Goal: Share content: Share content

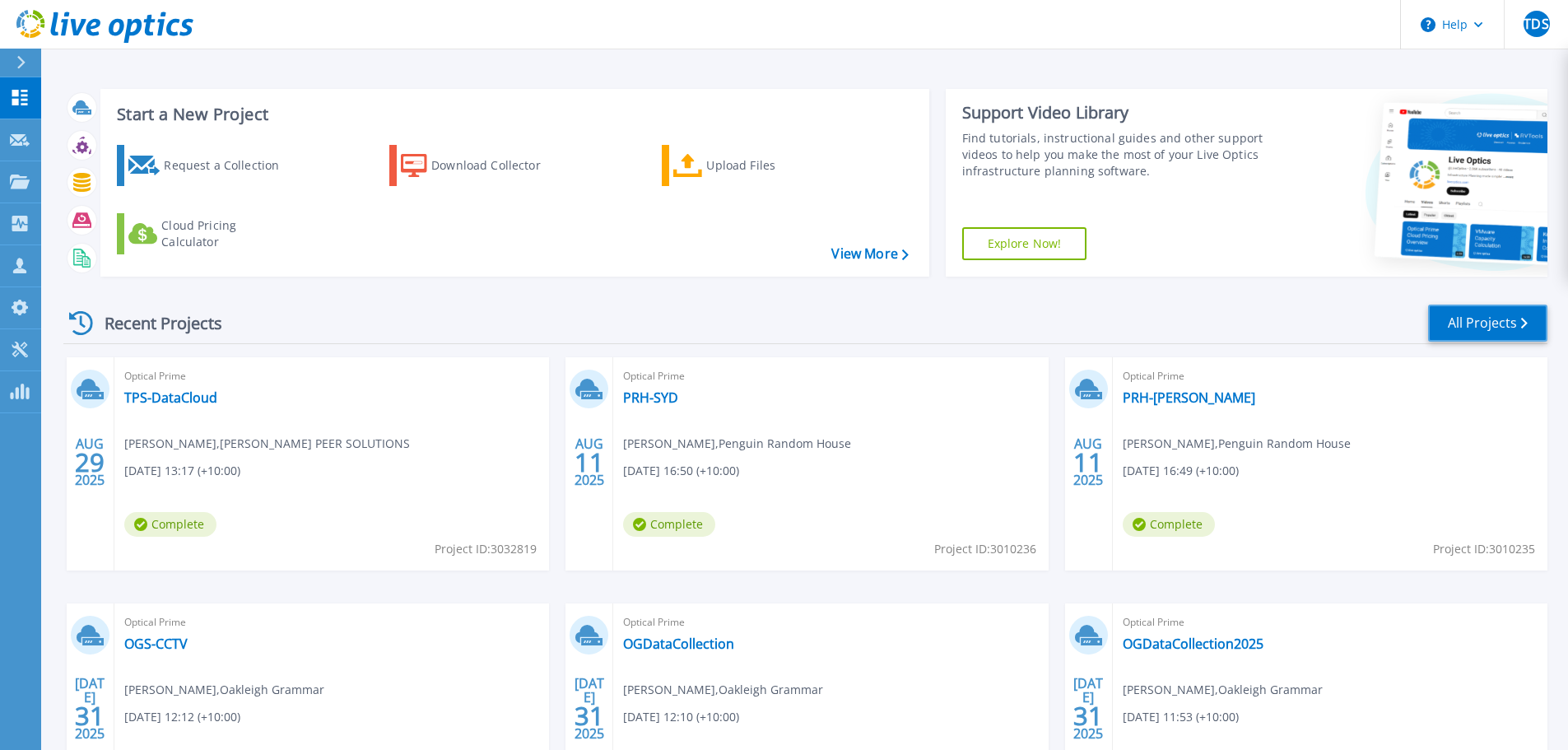
click at [887, 328] on link "All Projects" at bounding box center [1487, 322] width 119 height 37
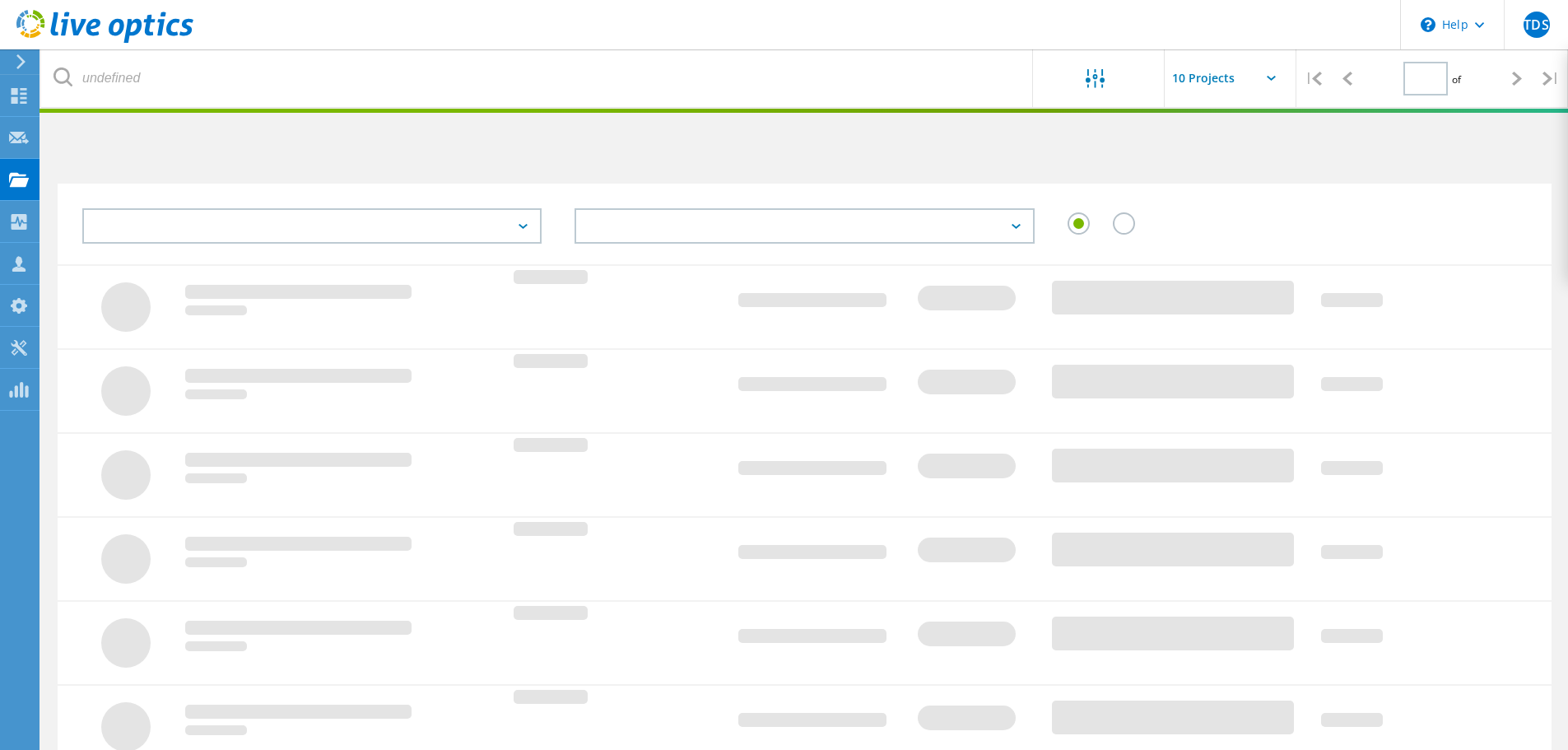
type input "1"
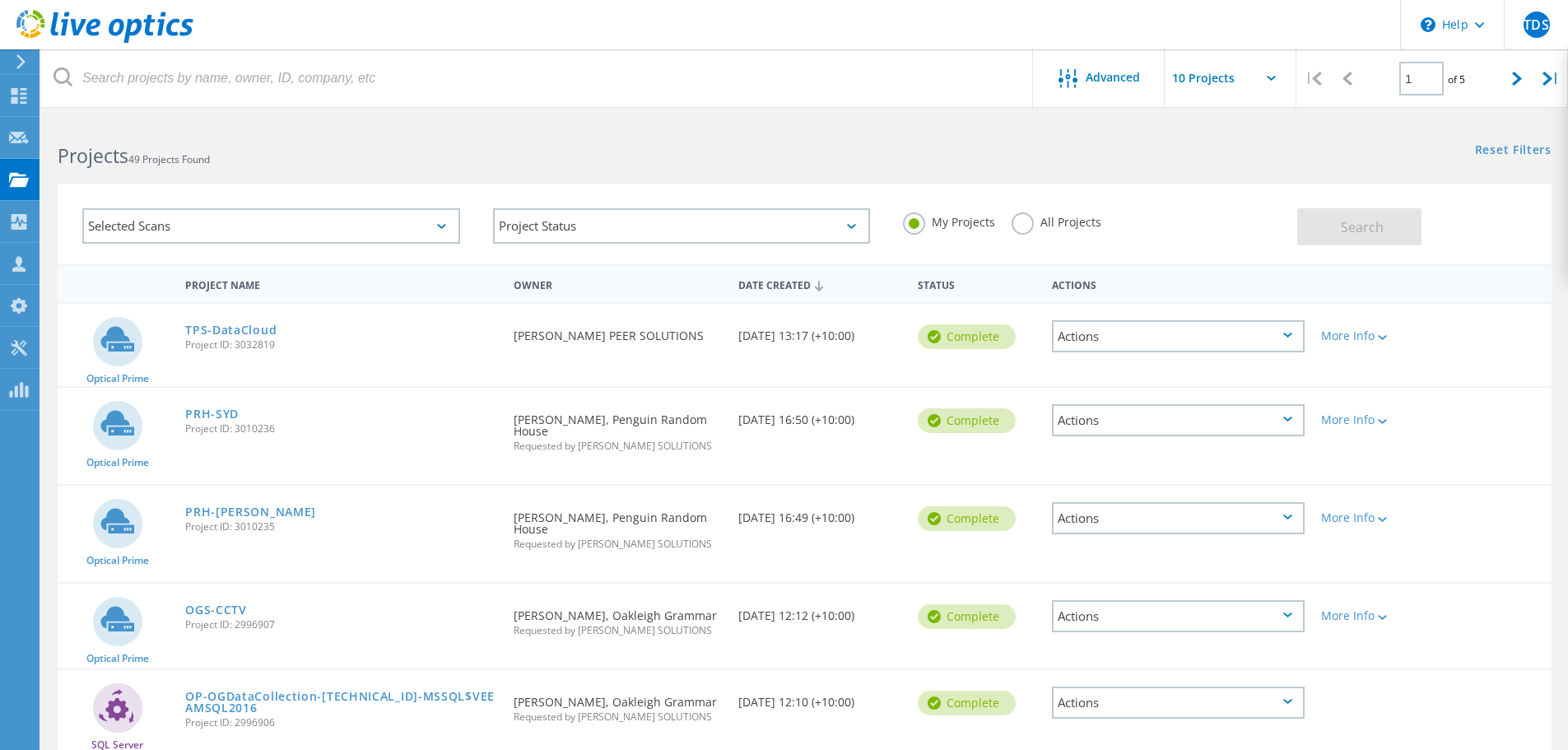
click at [249, 225] on div "Selected Scans" at bounding box center [271, 226] width 378 height 36
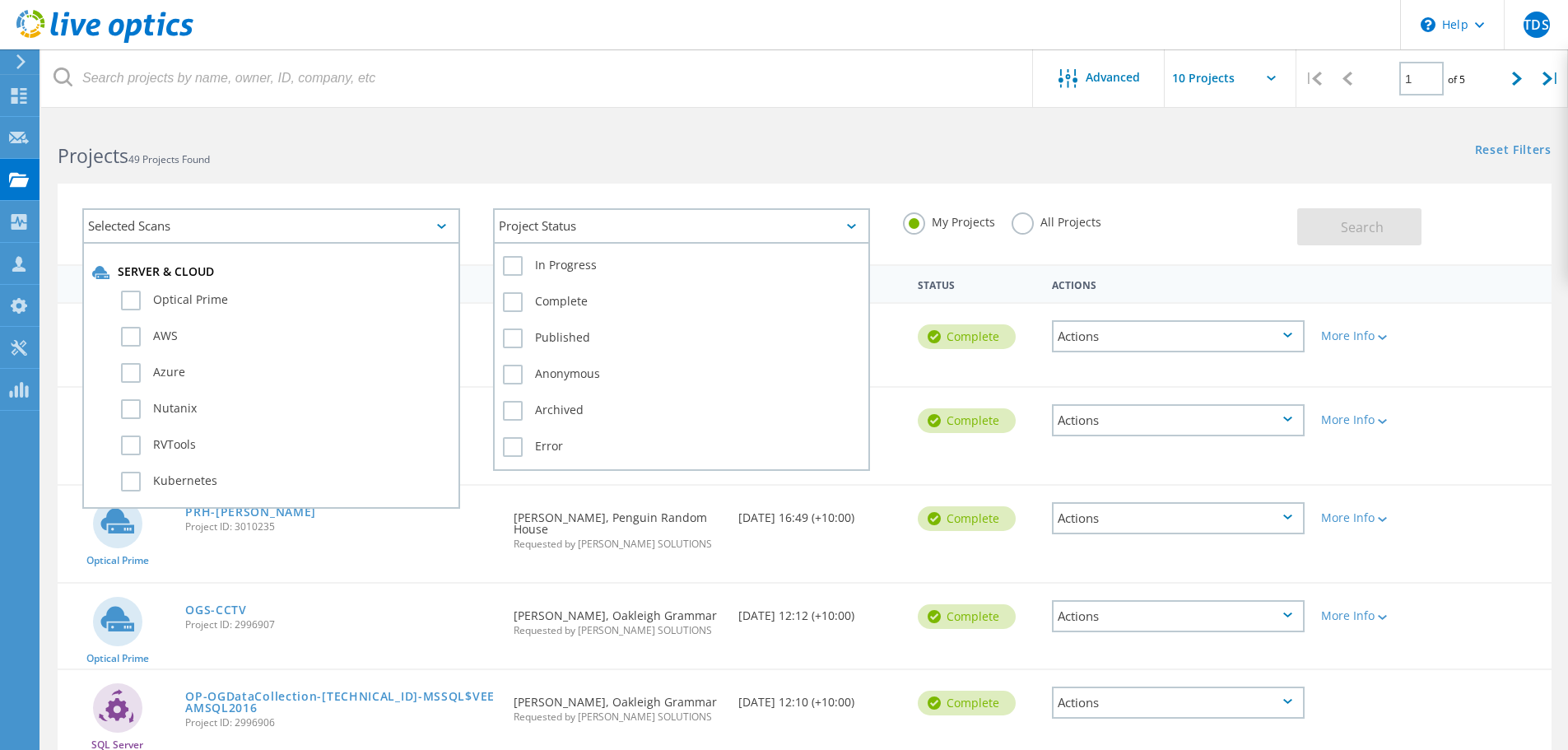
click at [620, 221] on div "Project Status" at bounding box center [681, 226] width 378 height 36
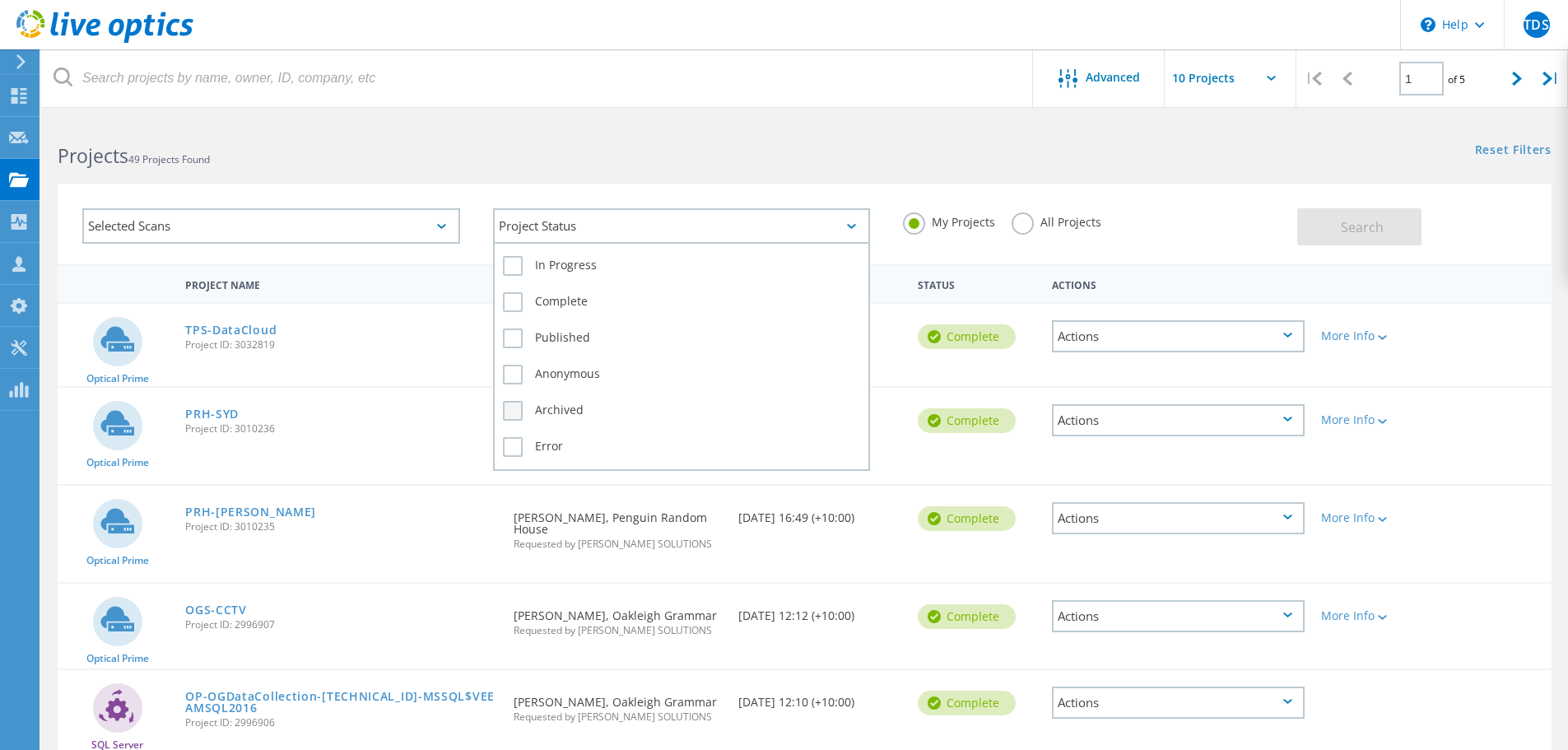
click at [518, 411] on label "Archived" at bounding box center [682, 410] width 358 height 20
click at [0, 0] on input "Archived" at bounding box center [0, 0] width 0 height 0
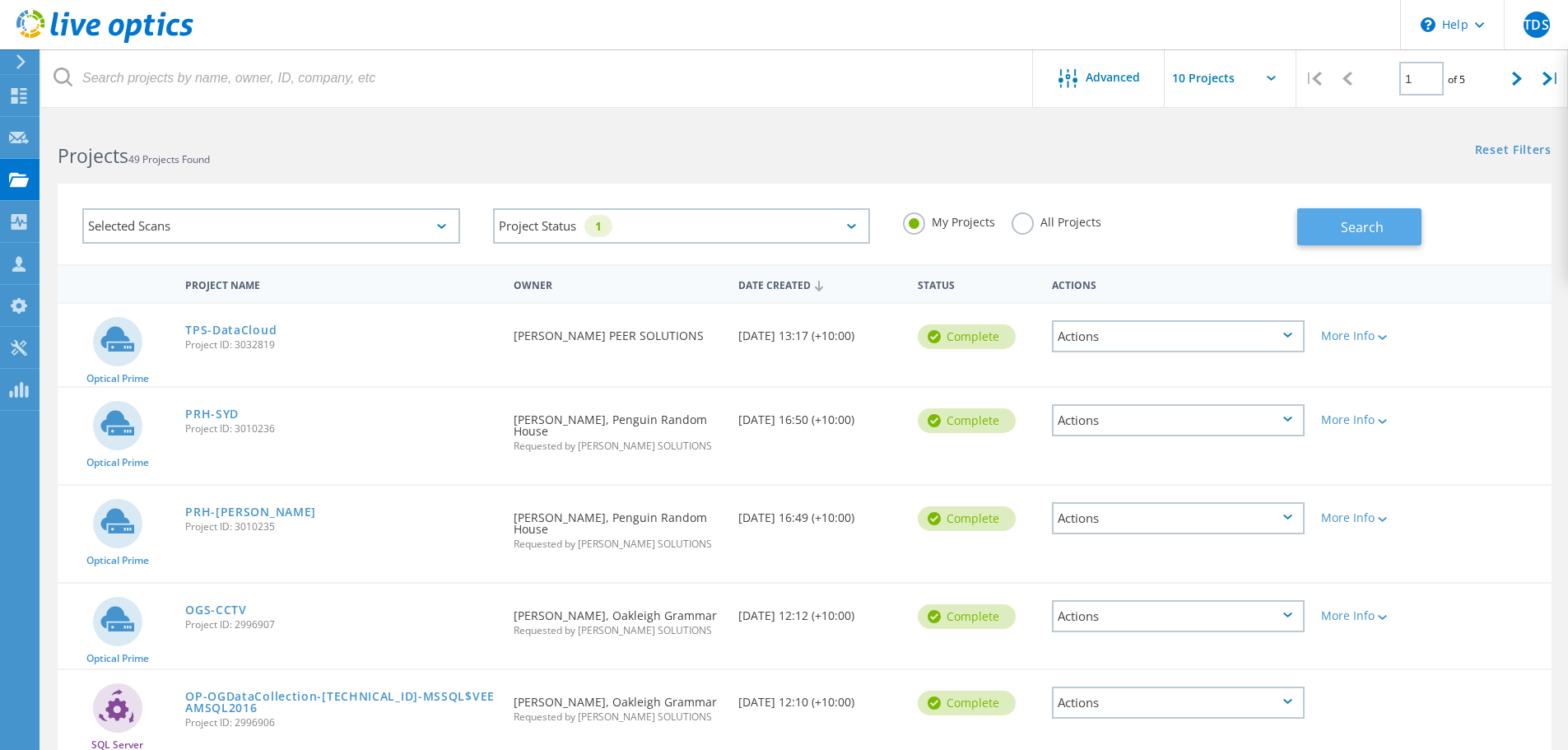
click at [1354, 212] on button "Search" at bounding box center [1359, 227] width 124 height 37
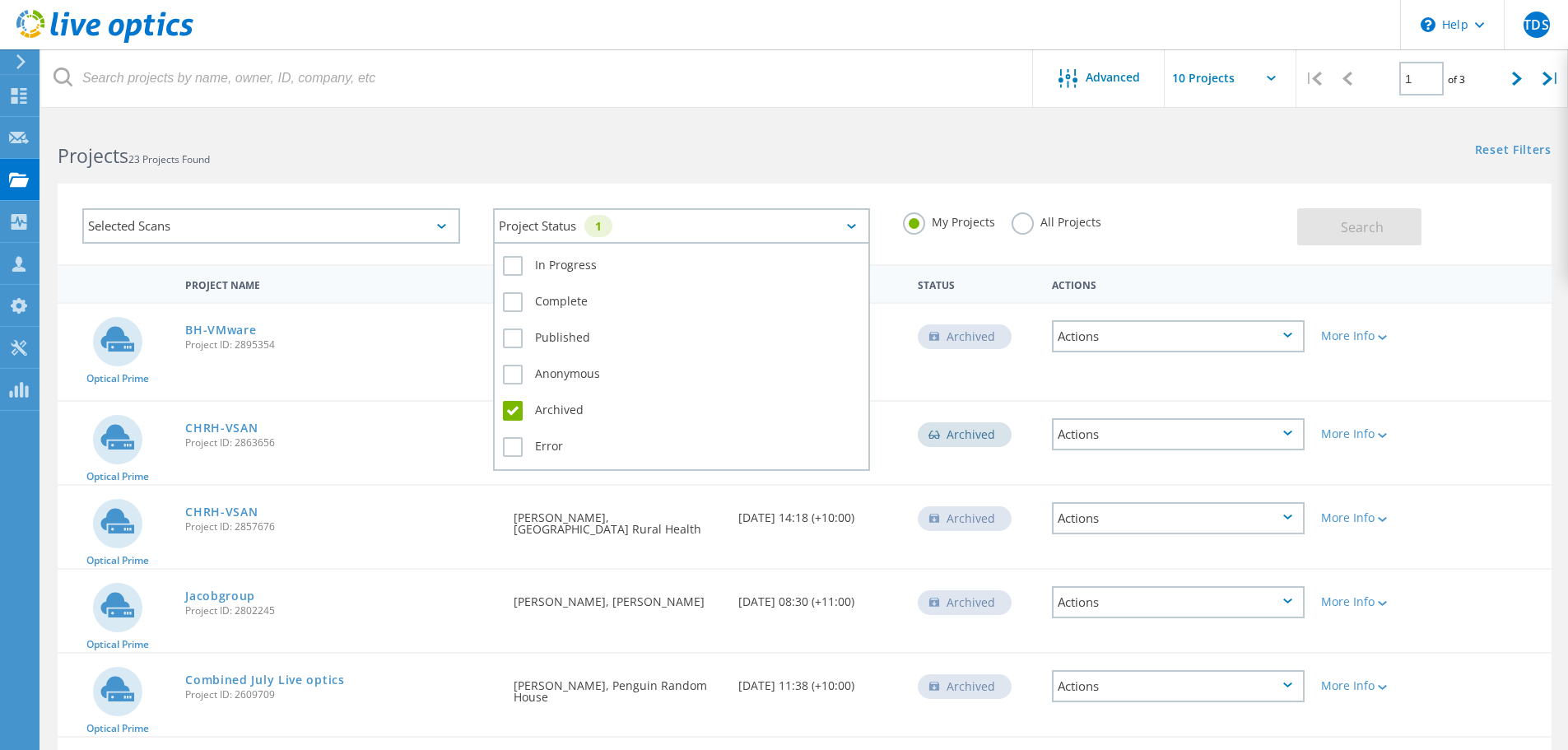
click at [825, 229] on div "Project Status 1" at bounding box center [681, 226] width 378 height 36
click at [508, 404] on label "Archived" at bounding box center [682, 410] width 358 height 20
click at [0, 0] on input "Archived" at bounding box center [0, 0] width 0 height 0
click at [518, 302] on label "Complete" at bounding box center [682, 302] width 358 height 20
click at [0, 0] on input "Complete" at bounding box center [0, 0] width 0 height 0
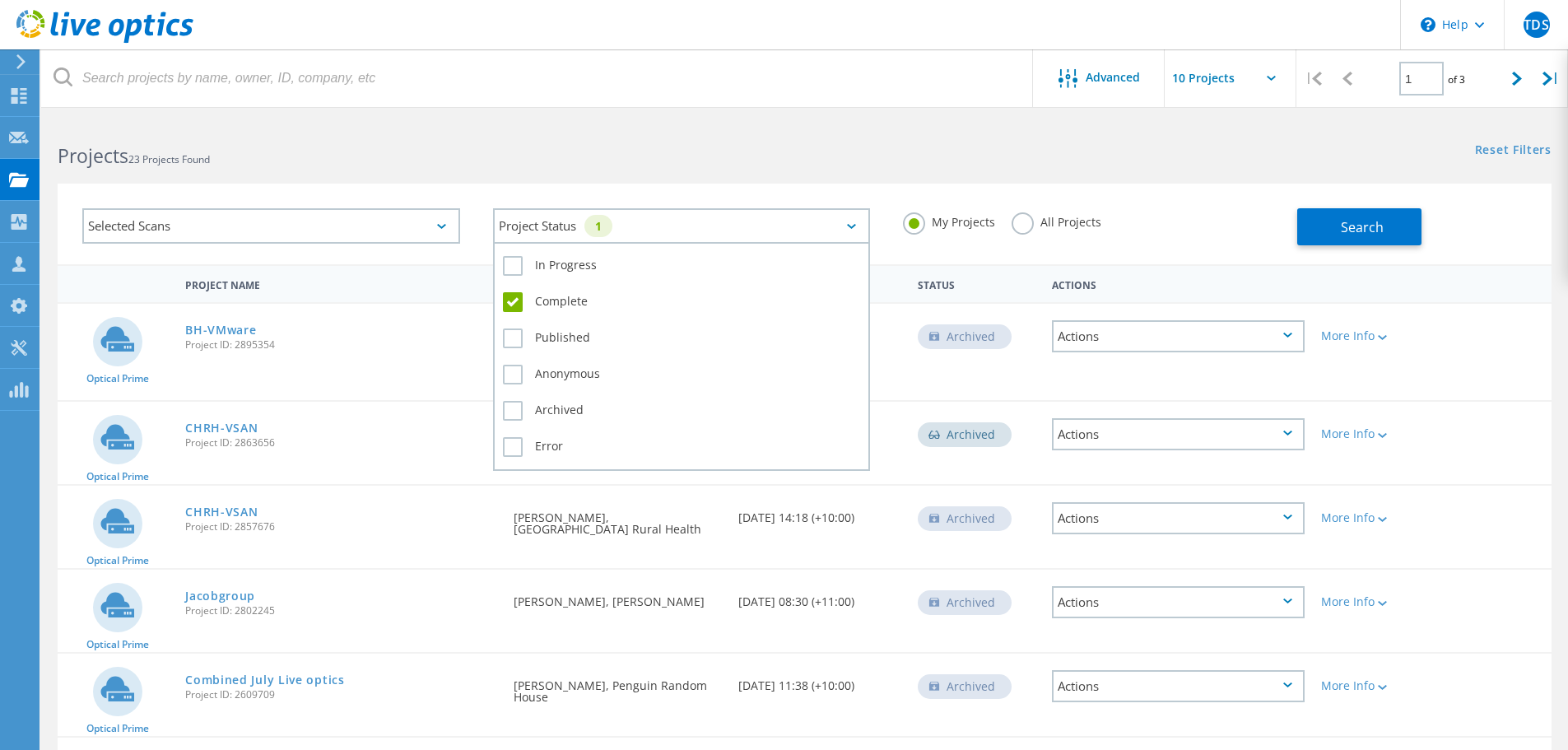
click at [515, 302] on label "Complete" at bounding box center [682, 302] width 358 height 20
click at [0, 0] on input "Complete" at bounding box center [0, 0] width 0 height 0
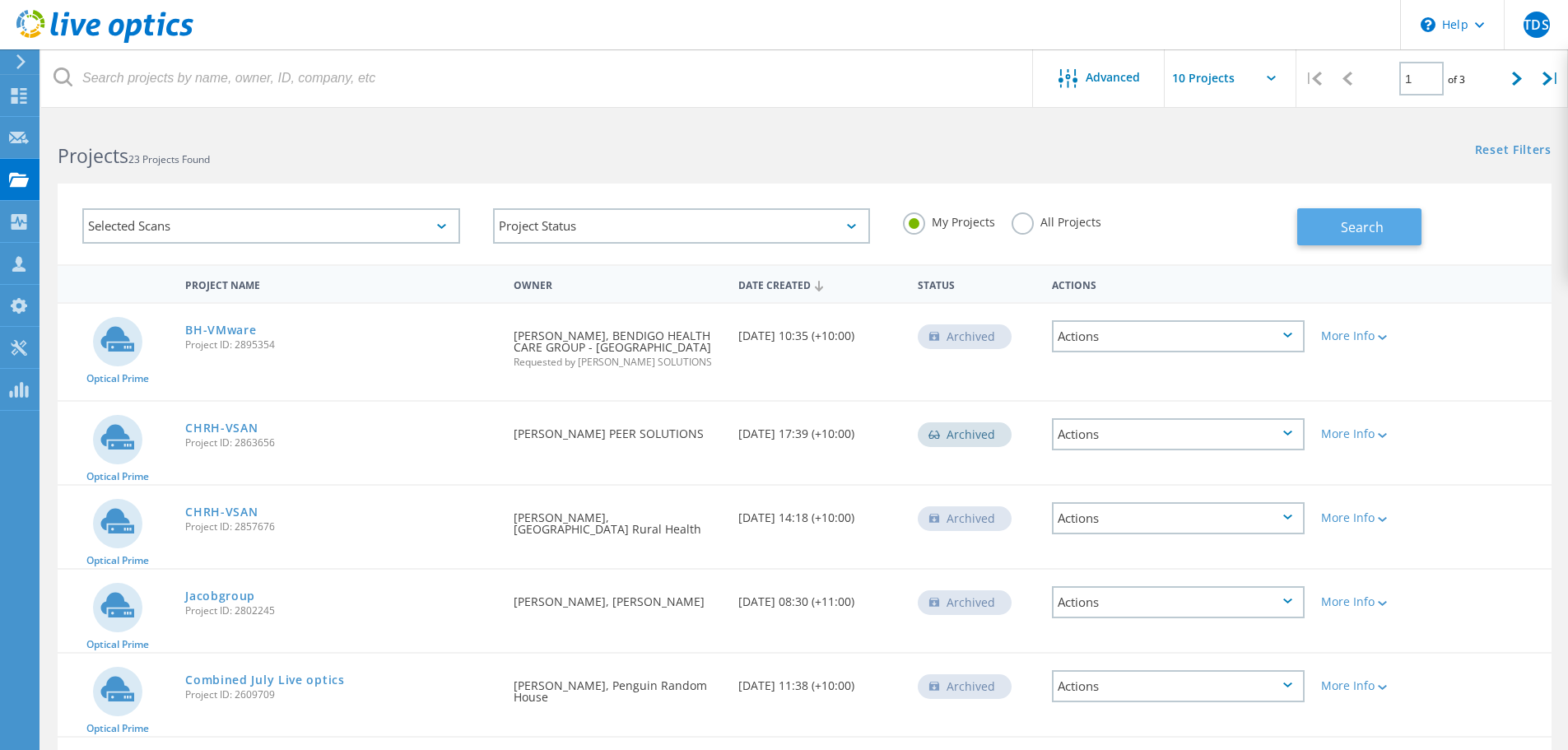
click at [1346, 238] on button "Search" at bounding box center [1359, 227] width 124 height 37
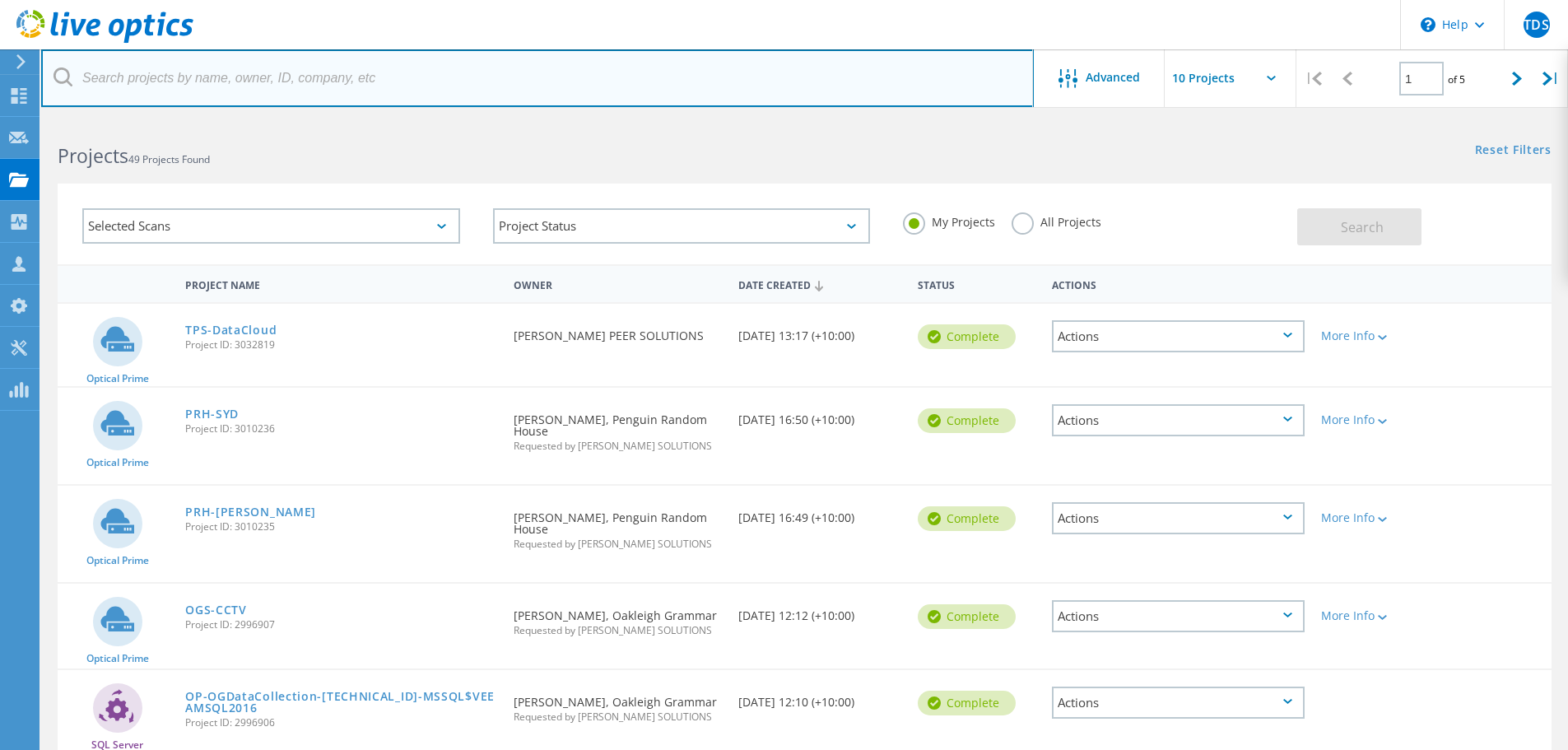
click at [650, 59] on input "text" at bounding box center [537, 78] width 993 height 57
type input "assumption"
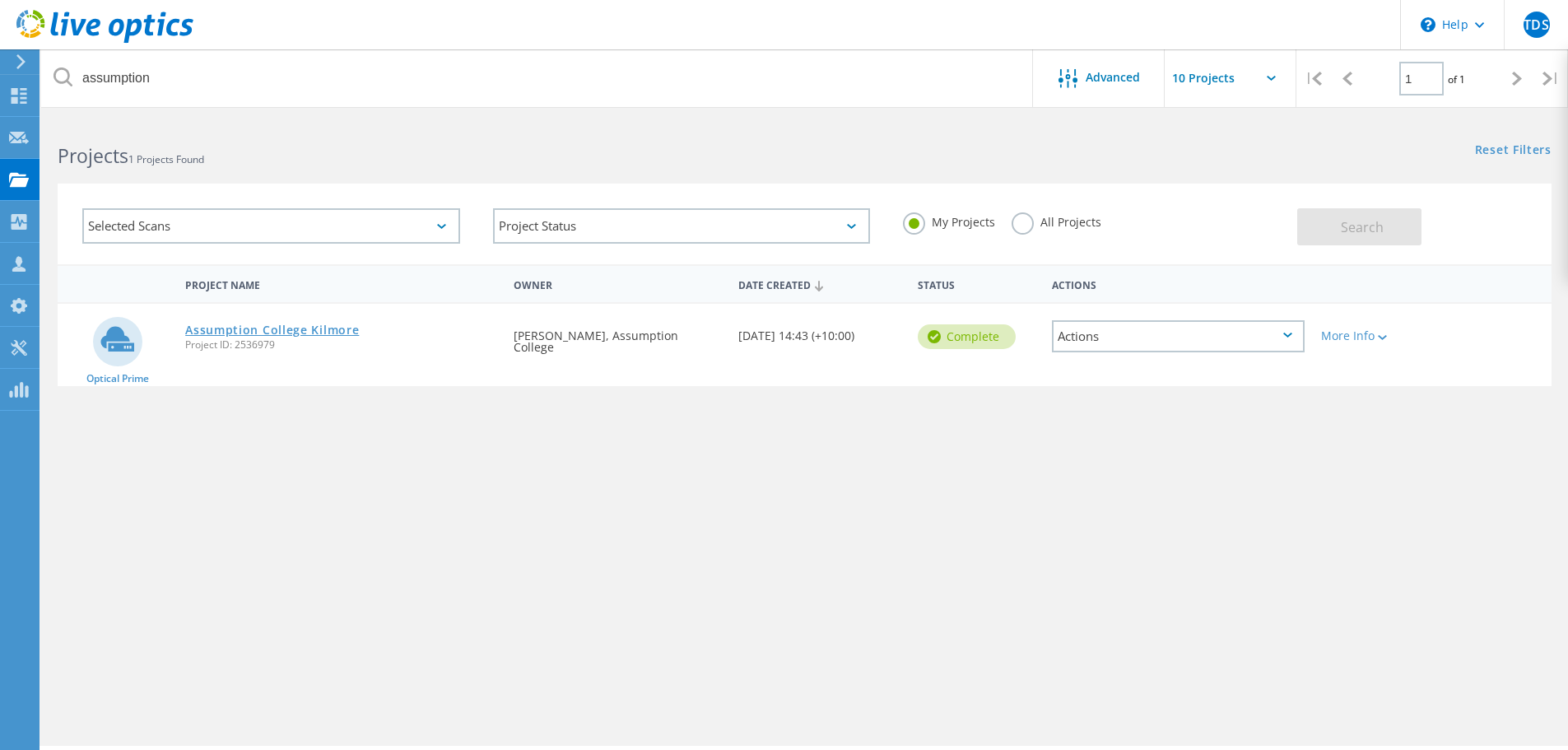
click at [319, 330] on link "Assumption College Kilmore" at bounding box center [272, 329] width 174 height 11
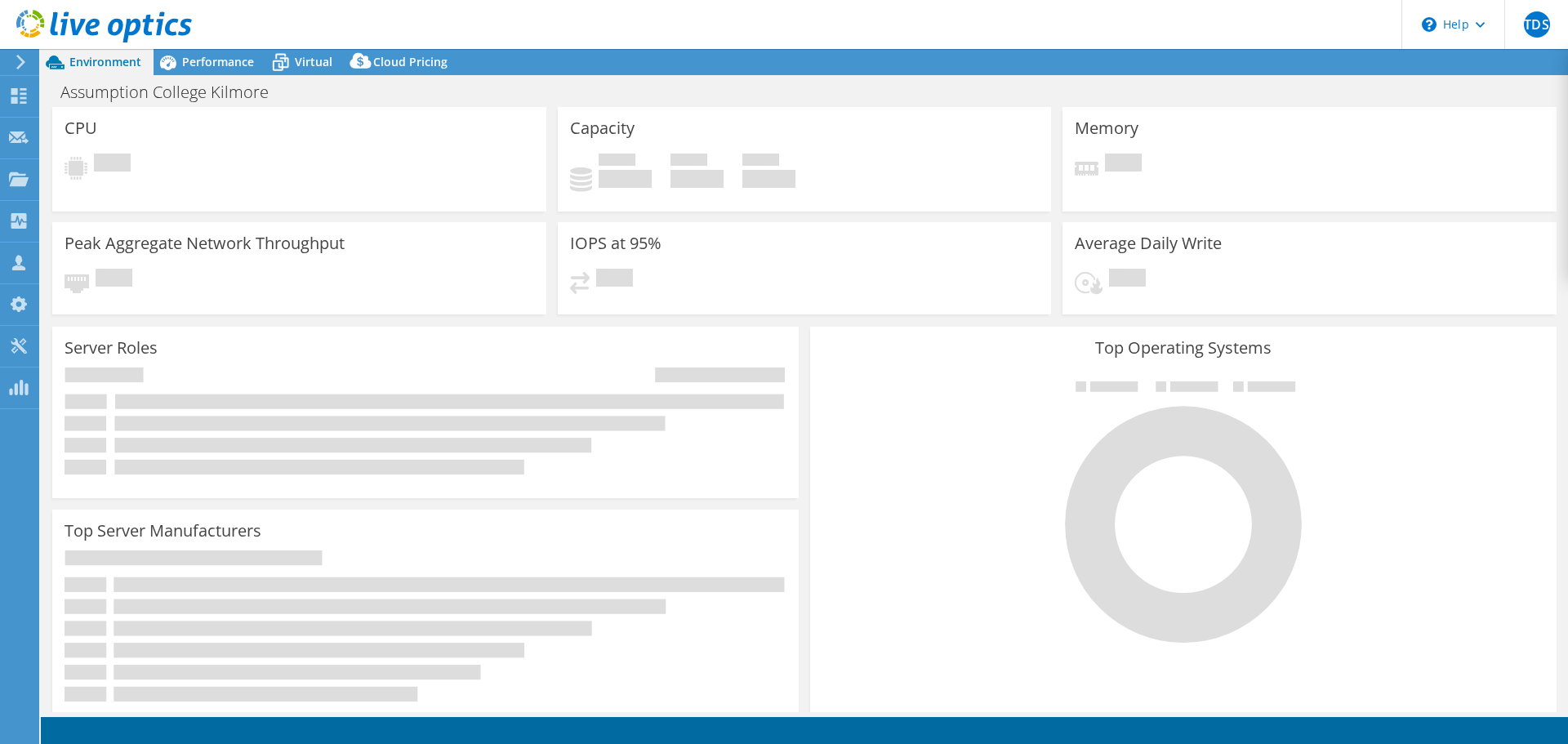
select select "USD"
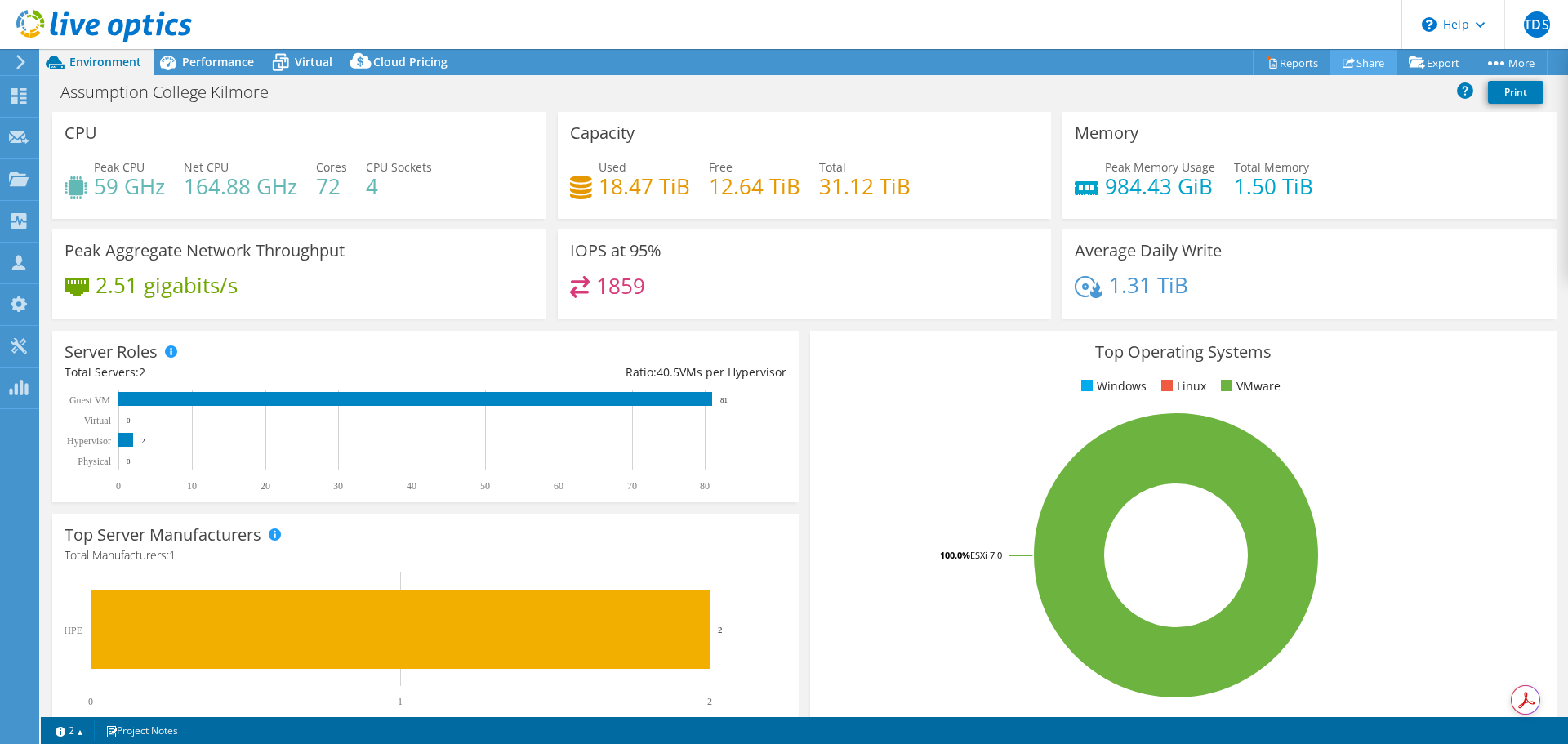
click at [1351, 62] on link "Share" at bounding box center [1364, 62] width 67 height 25
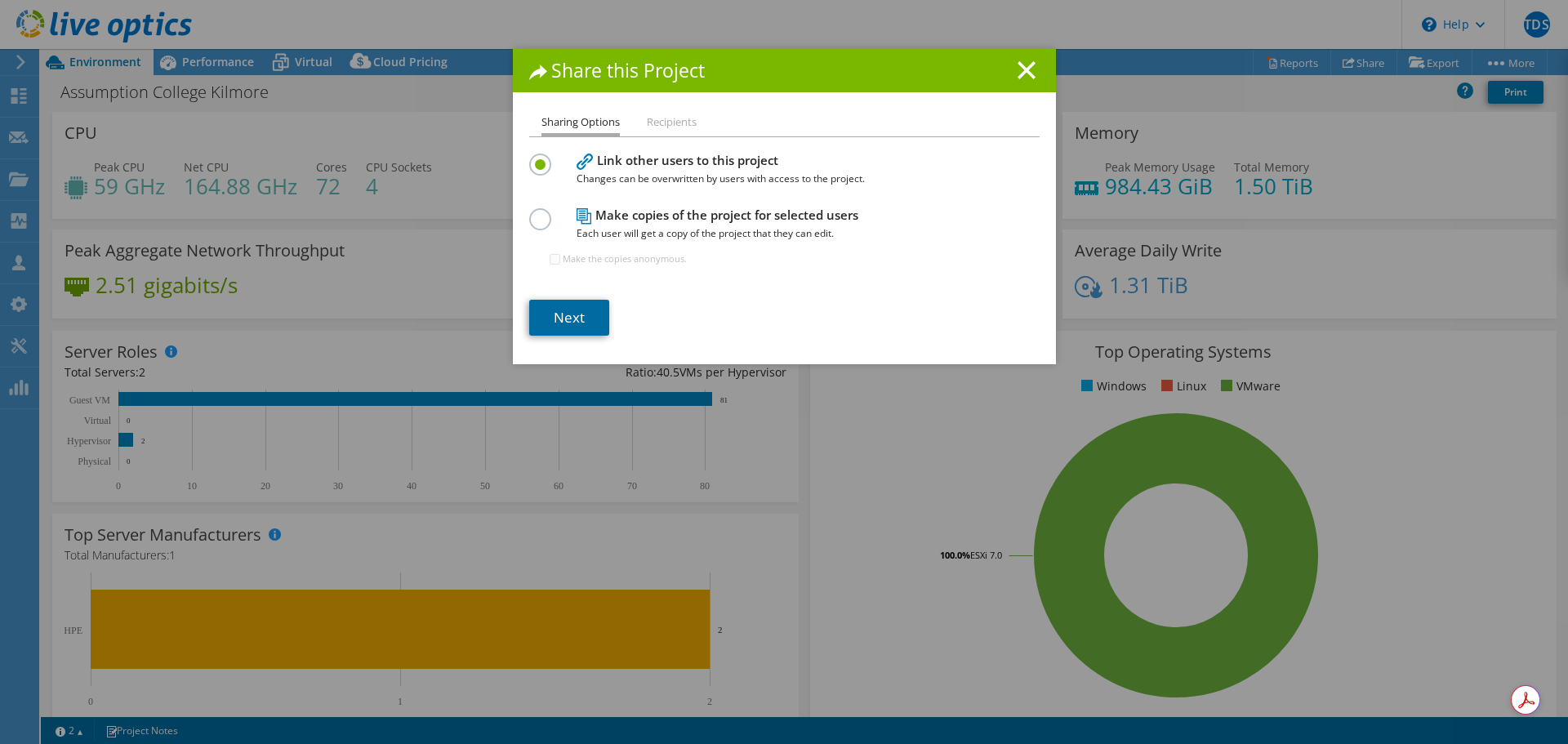
click at [578, 309] on link "Next" at bounding box center [569, 318] width 80 height 36
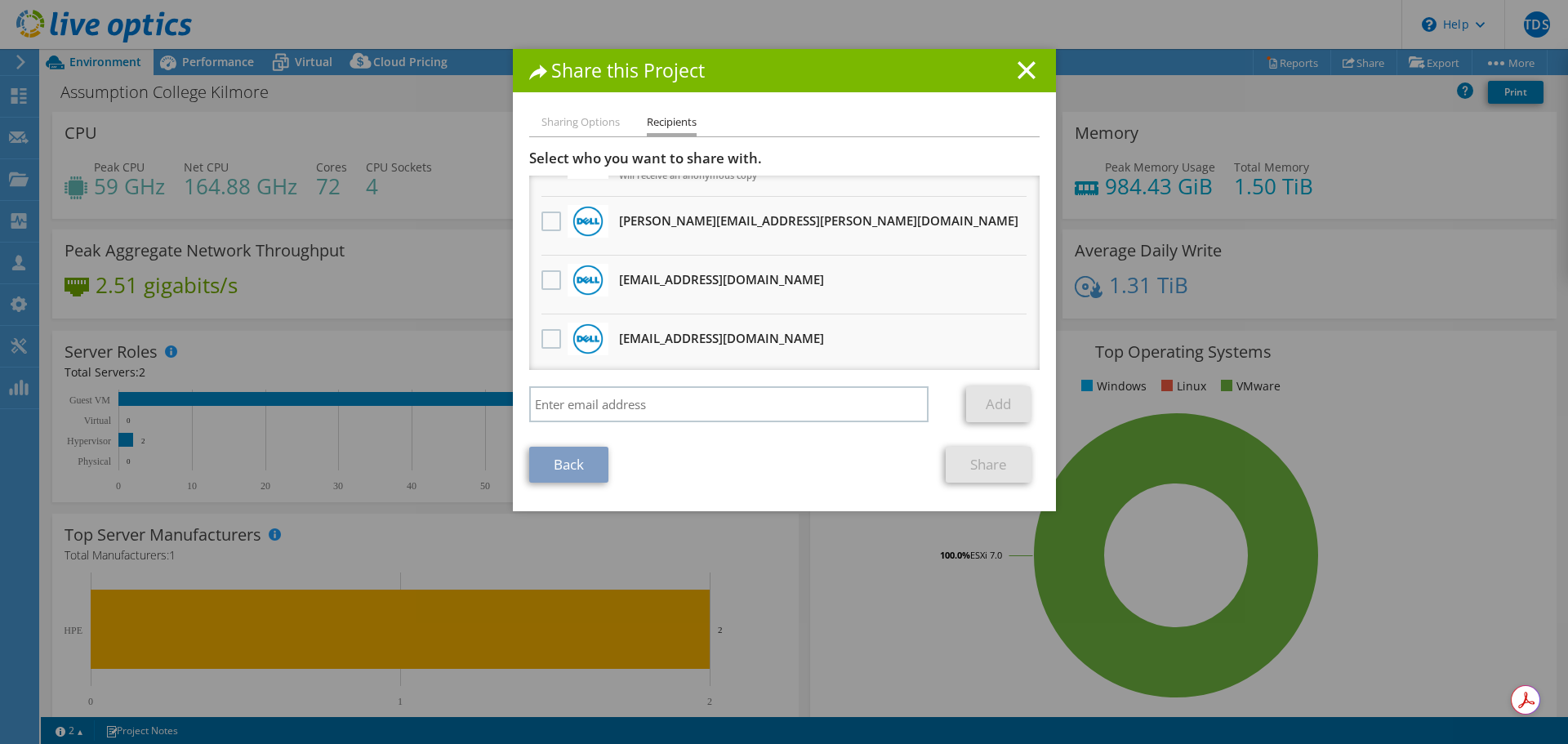
scroll to position [163, 0]
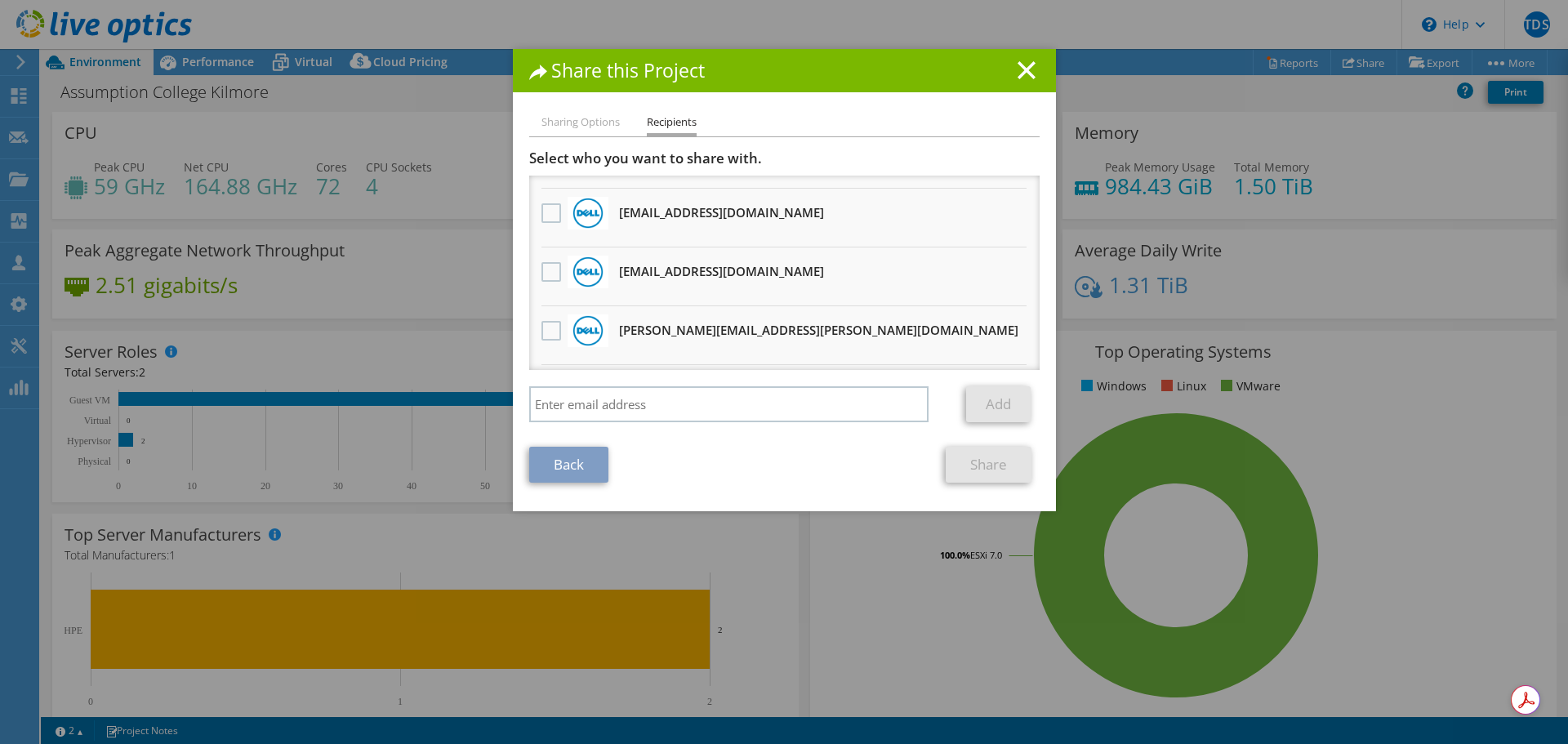
click at [727, 381] on div "Select who you want to share with. All project copies will be anonymous. [PERSO…" at bounding box center [785, 290] width 511 height 281
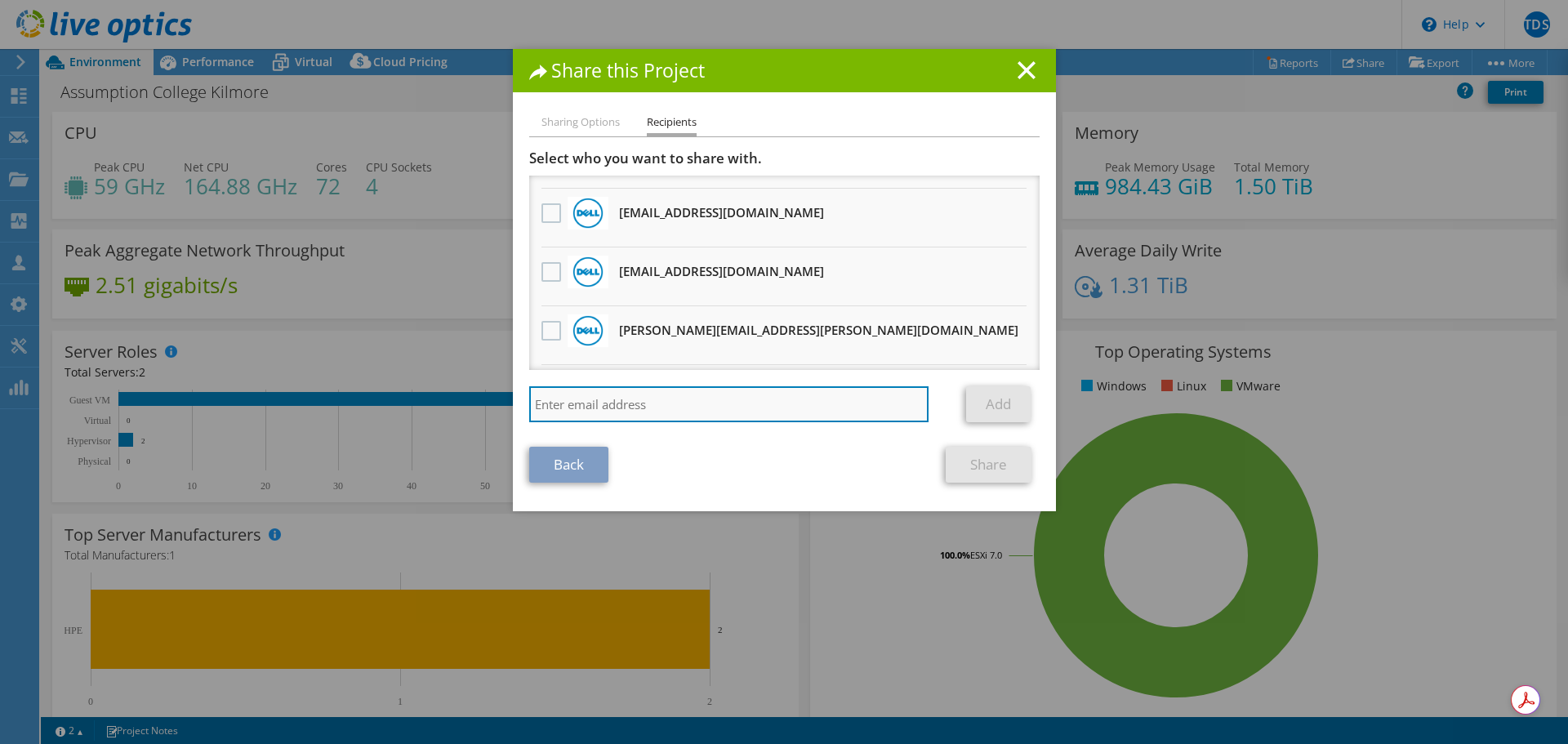
click at [722, 404] on input "search" at bounding box center [730, 404] width 400 height 36
type input "dimuth"
drag, startPoint x: 650, startPoint y: 400, endPoint x: 455, endPoint y: 395, distance: 195.1
click at [455, 395] on div "Share this Project Sharing Options Recipients Link other users to this project …" at bounding box center [784, 372] width 1568 height 646
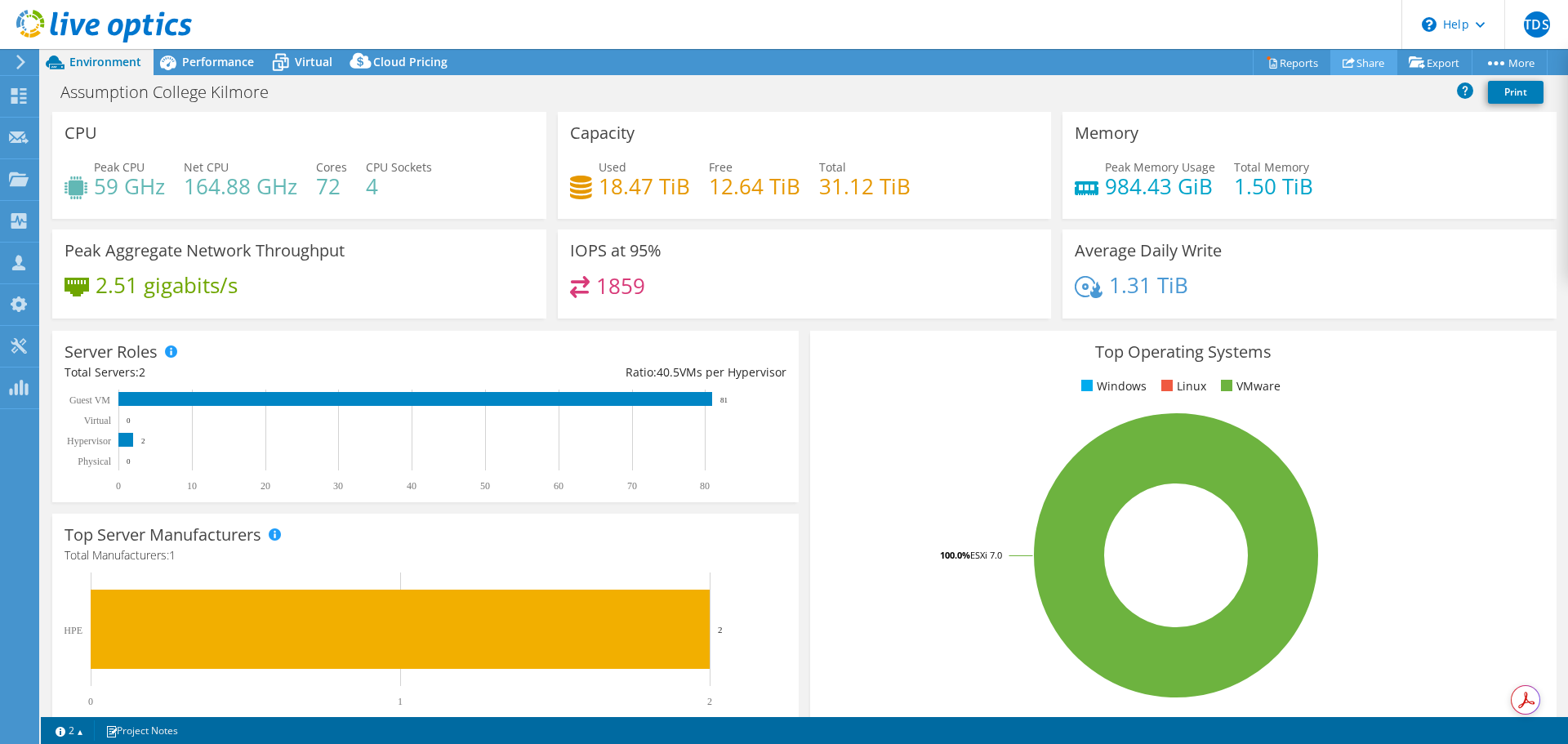
click at [1364, 59] on link "Share" at bounding box center [1364, 62] width 67 height 25
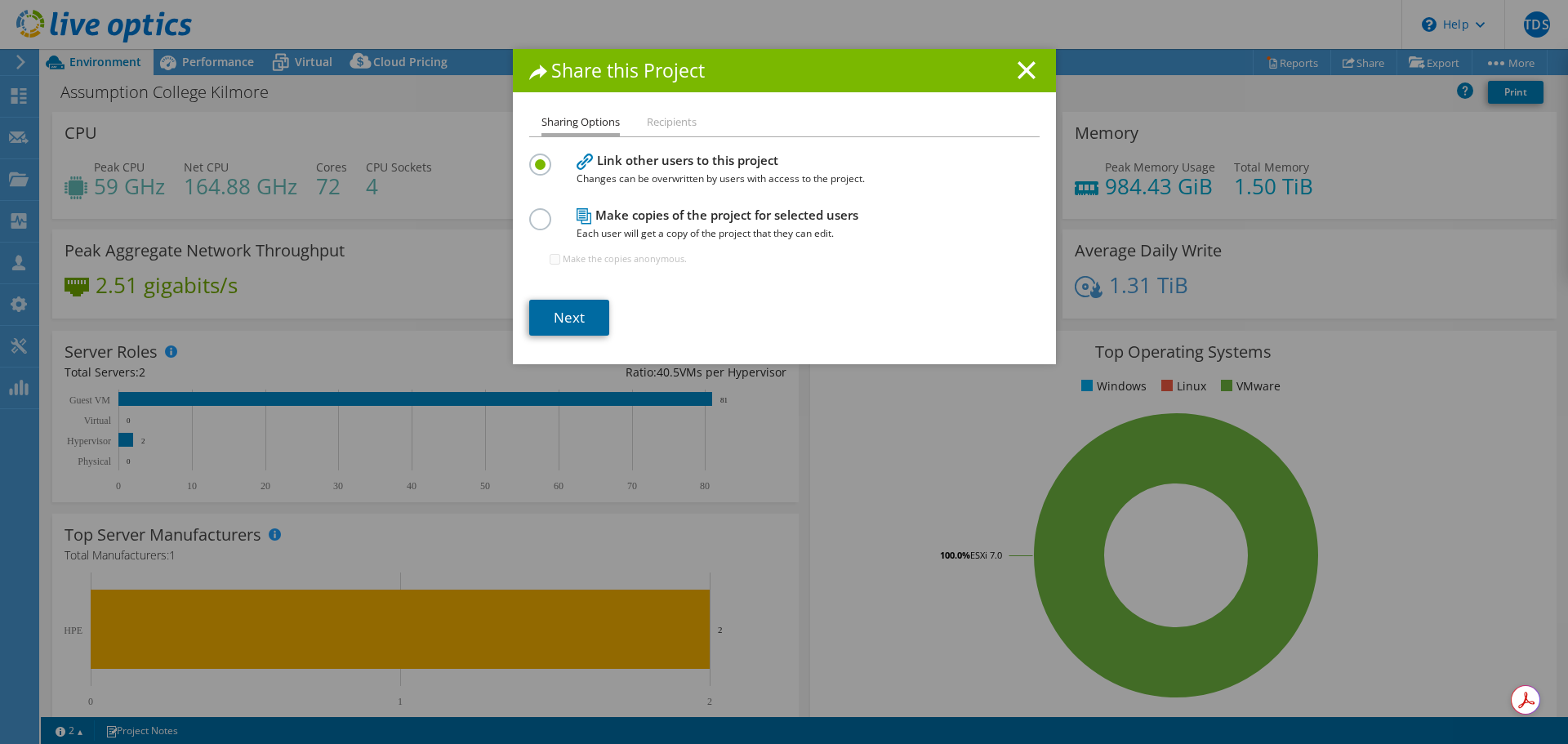
click at [548, 316] on link "Next" at bounding box center [569, 318] width 80 height 36
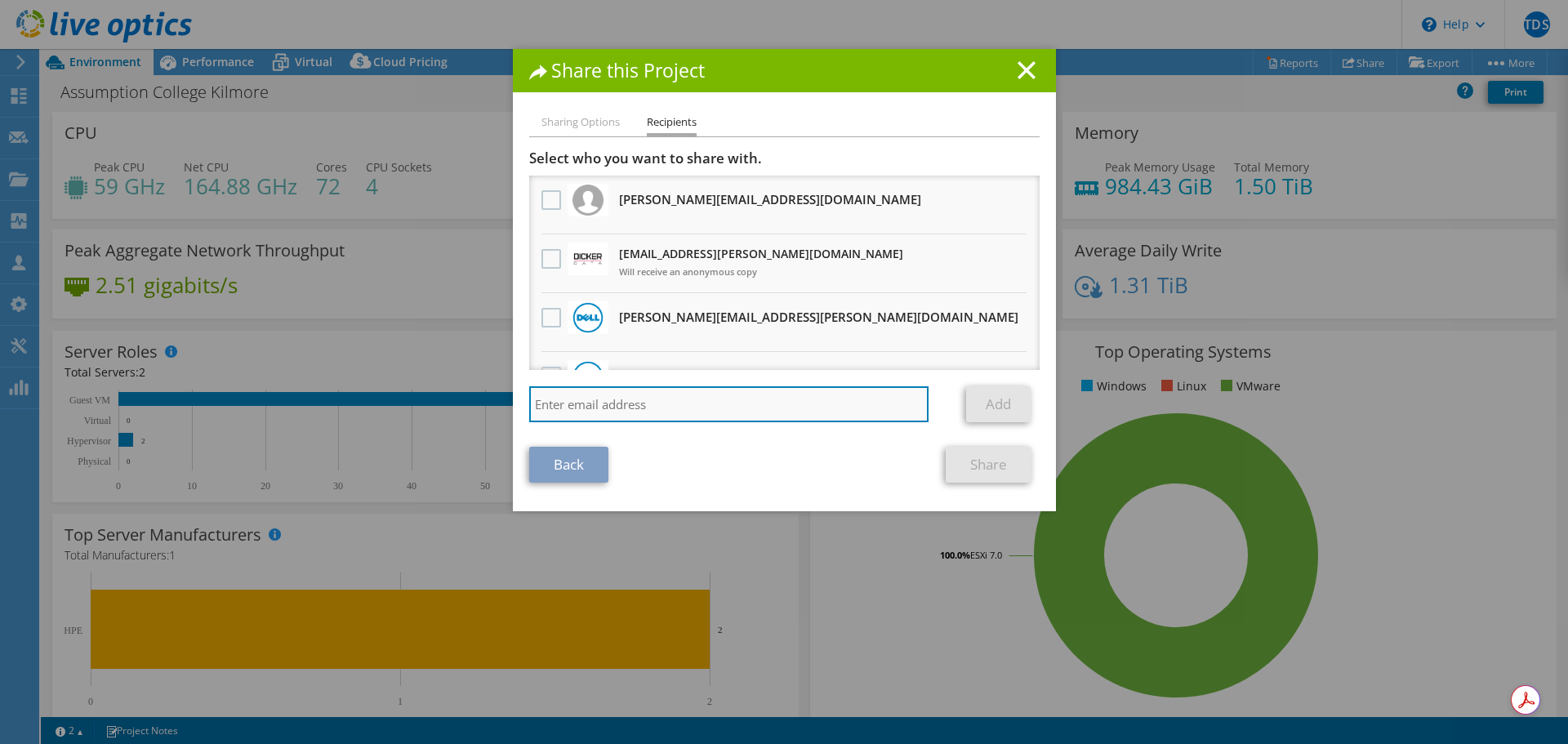
click at [632, 410] on input "search" at bounding box center [730, 404] width 400 height 36
paste input "[EMAIL_ADDRESS][DOMAIN_NAME]"
type input "[EMAIL_ADDRESS][DOMAIN_NAME]"
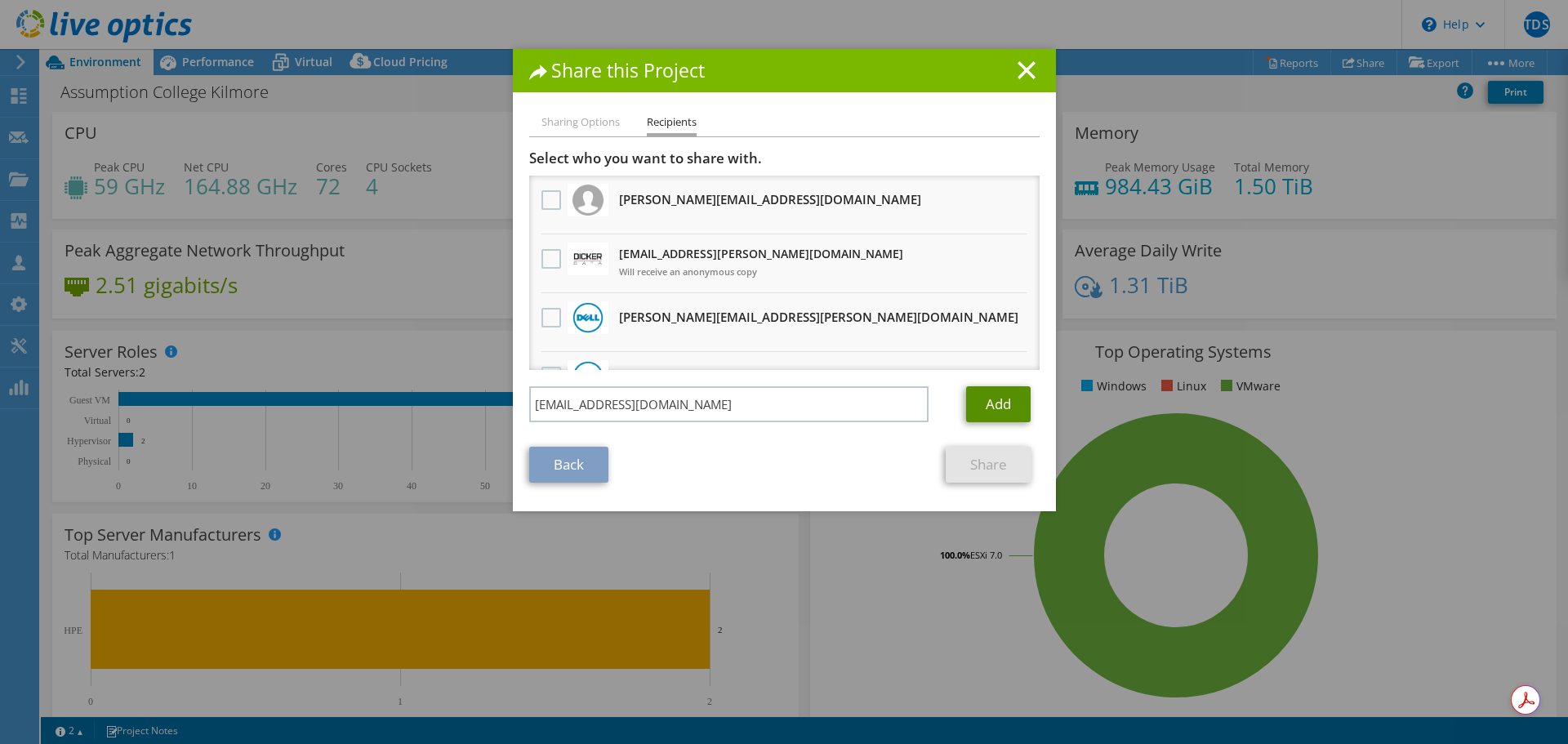
click at [994, 402] on link "Add" at bounding box center [998, 404] width 65 height 36
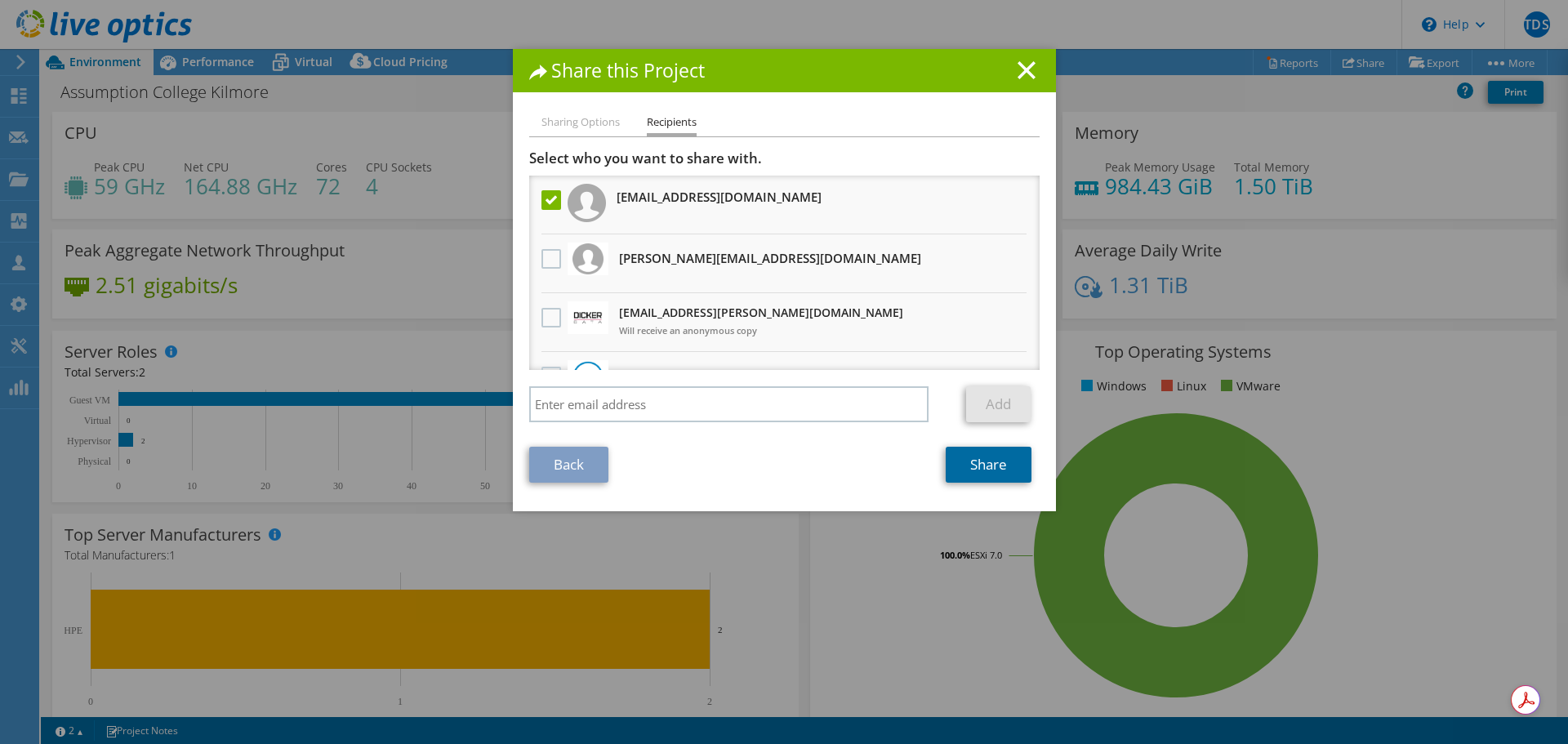
click at [1010, 465] on link "Share" at bounding box center [988, 465] width 85 height 36
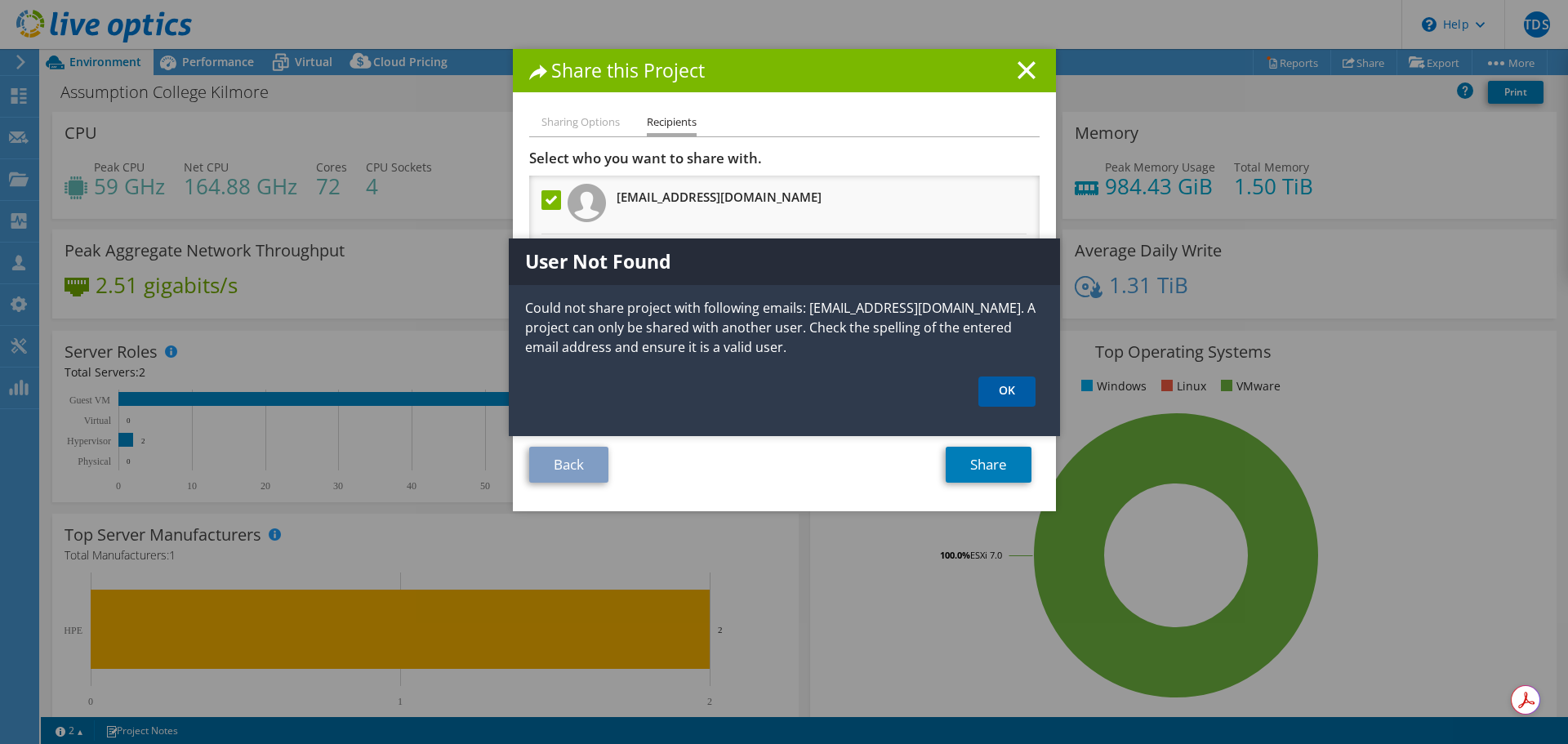
click at [1006, 407] on link "OK" at bounding box center [1007, 391] width 57 height 30
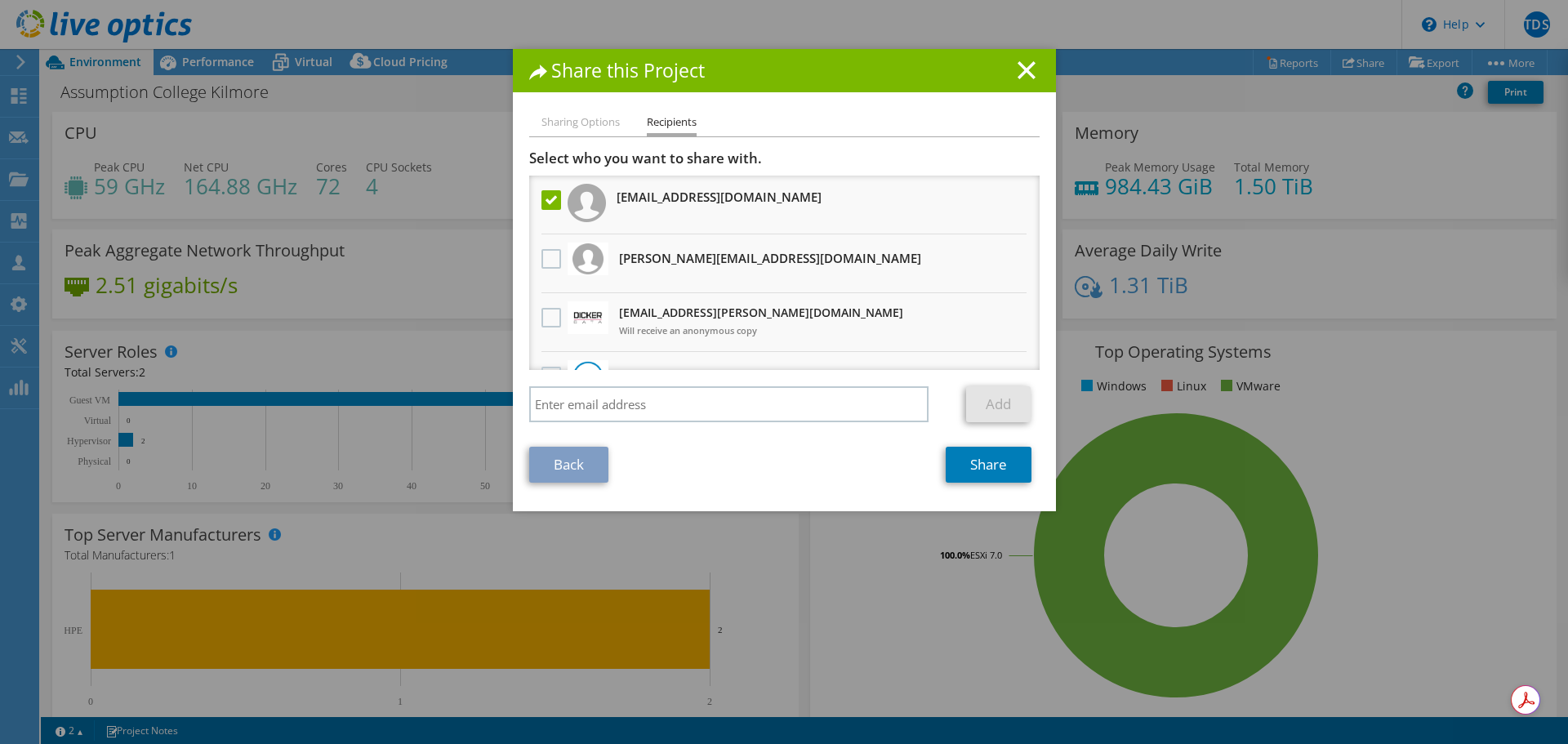
click at [1029, 68] on h1 "Share this Project" at bounding box center [785, 71] width 511 height 19
click at [1018, 69] on icon at bounding box center [1026, 70] width 18 height 18
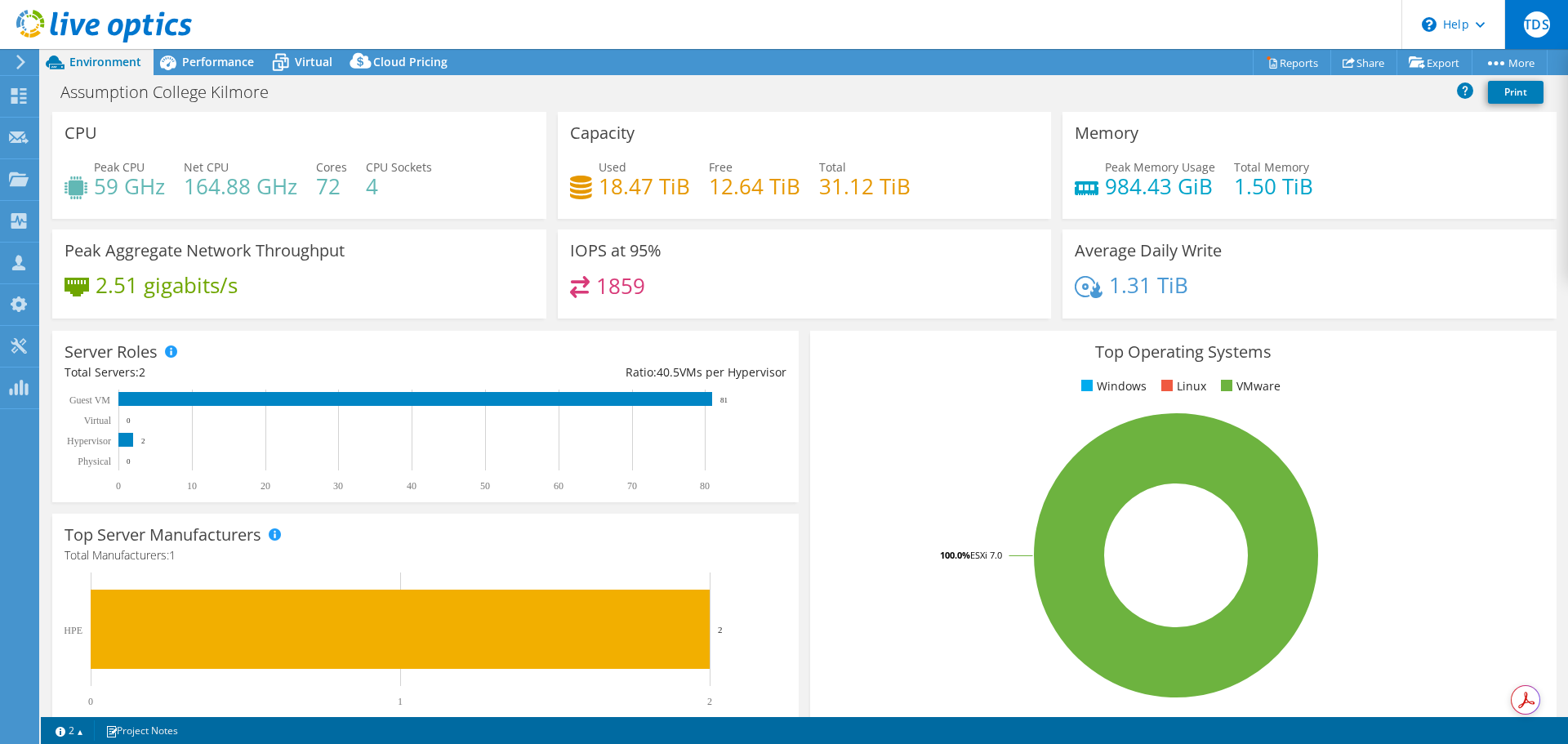
click at [1529, 37] on div "TDS" at bounding box center [1536, 24] width 64 height 49
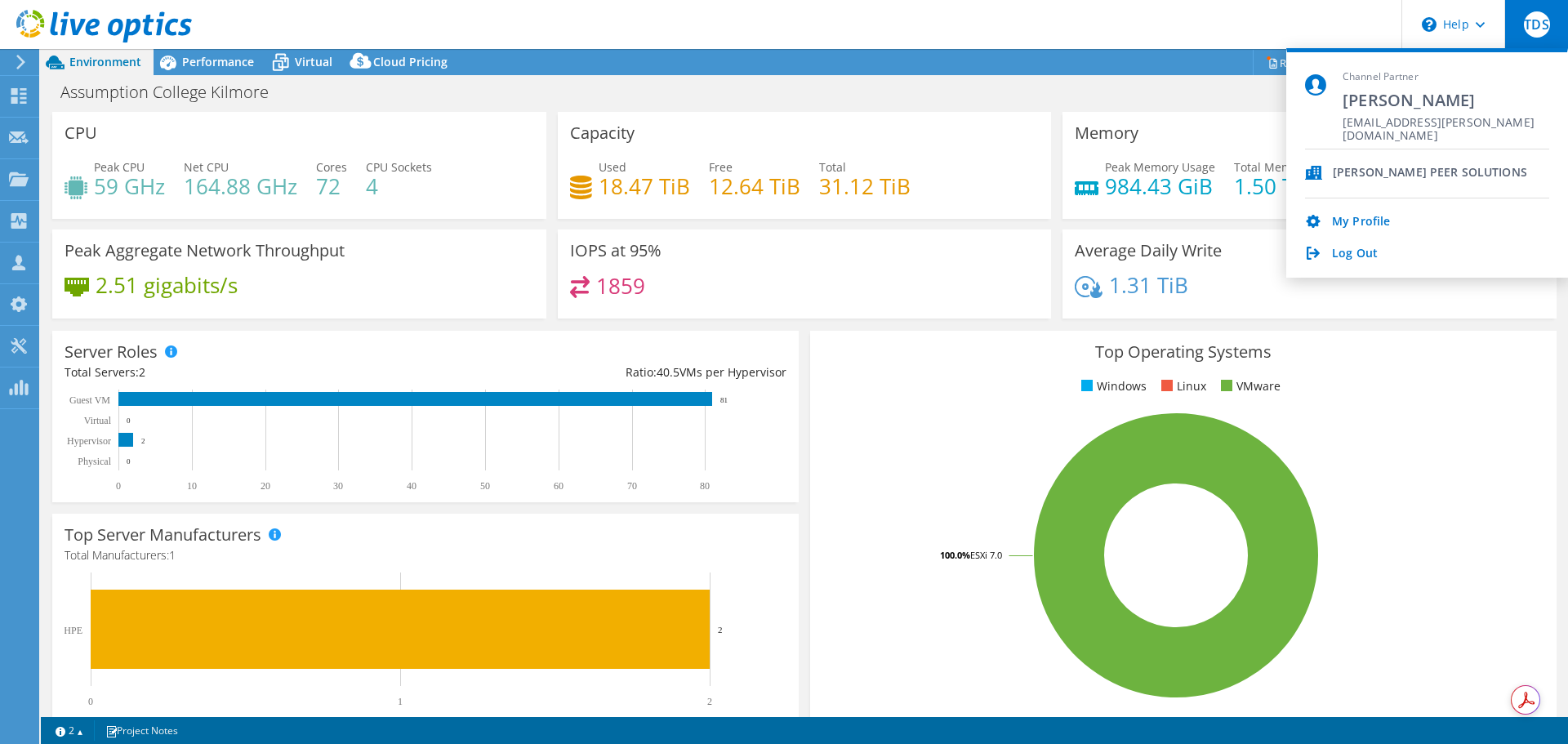
click at [1240, 5] on header "TDS Channel Partner [PERSON_NAME] [PERSON_NAME][EMAIL_ADDRESS][DOMAIN_NAME] [PE…" at bounding box center [784, 24] width 1568 height 49
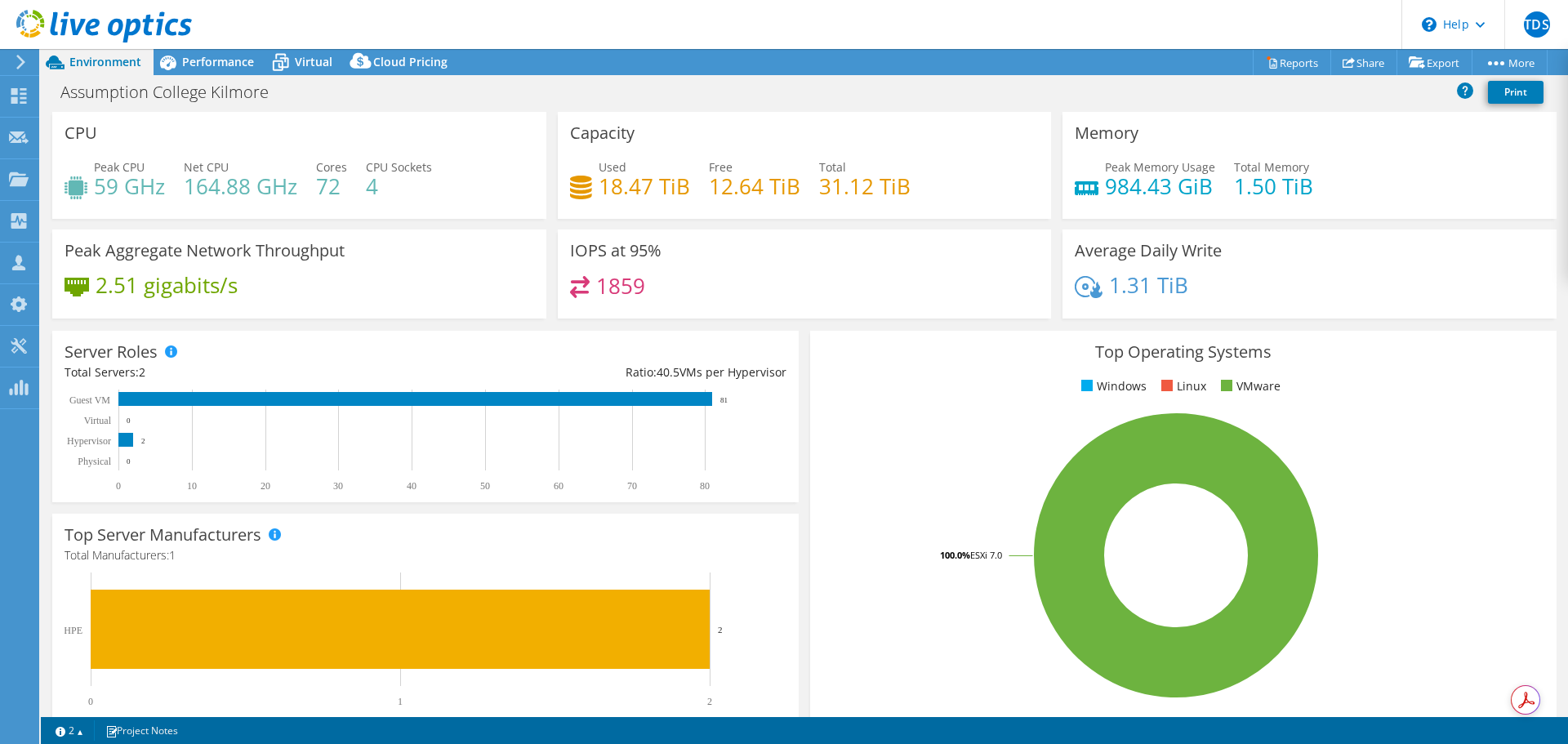
click at [957, 78] on div "Assumption College Kilmore Print" at bounding box center [804, 91] width 1527 height 30
click at [1409, 60] on icon at bounding box center [1417, 62] width 16 height 12
click at [1349, 54] on link "Share" at bounding box center [1364, 62] width 67 height 25
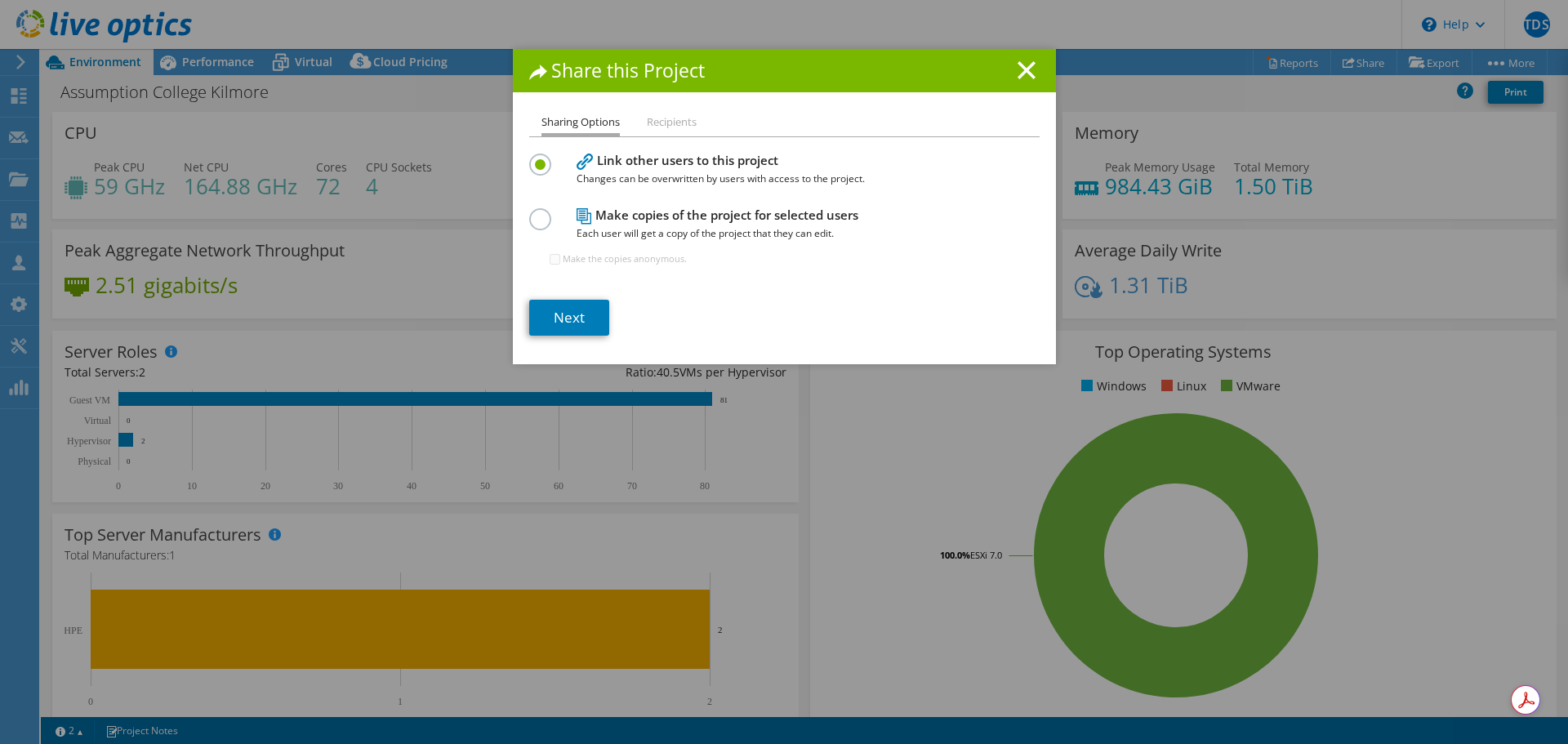
click at [669, 126] on li "Recipients" at bounding box center [672, 123] width 50 height 21
click at [586, 317] on link "Next" at bounding box center [569, 318] width 80 height 36
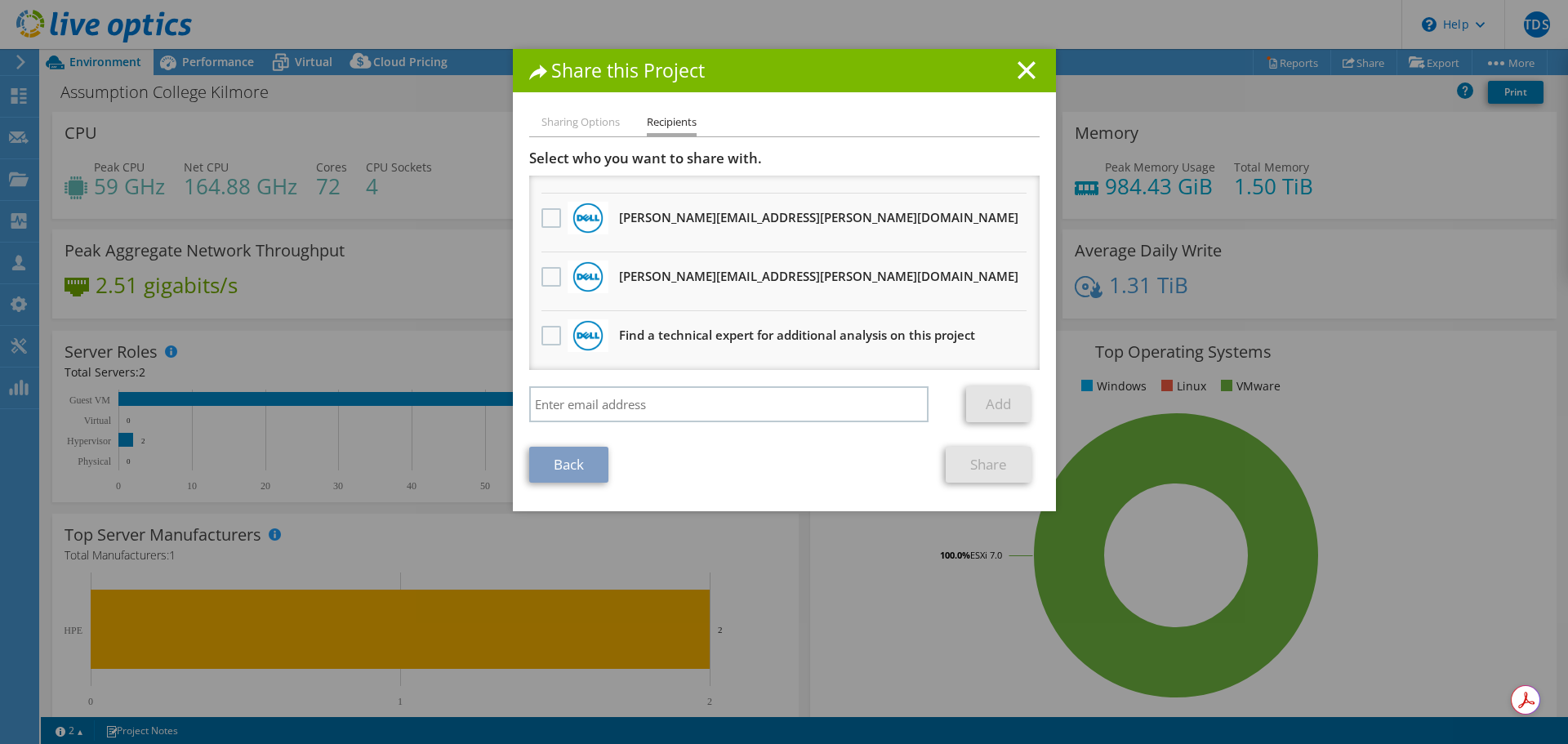
scroll to position [0, 0]
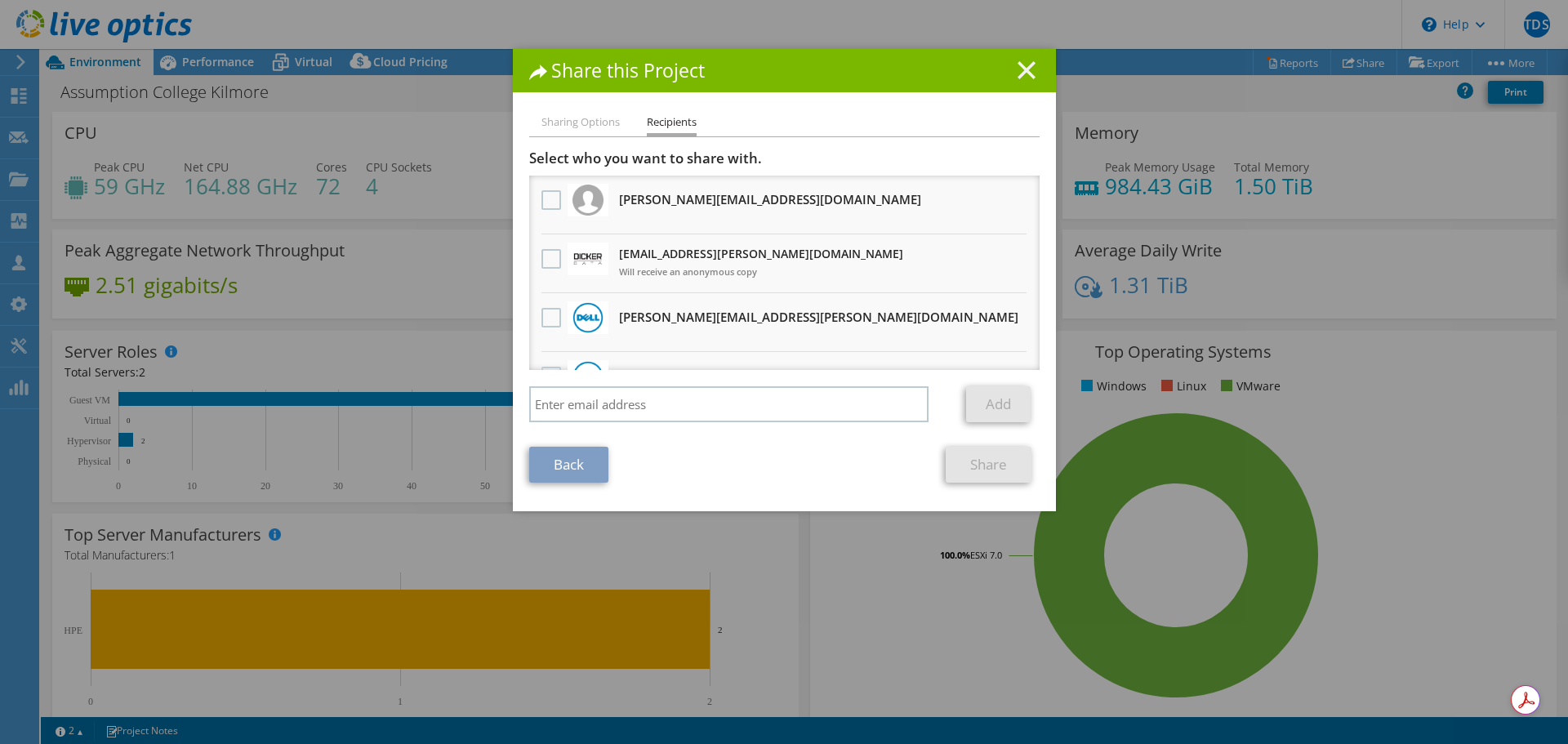
click at [1025, 74] on line at bounding box center [1026, 70] width 16 height 16
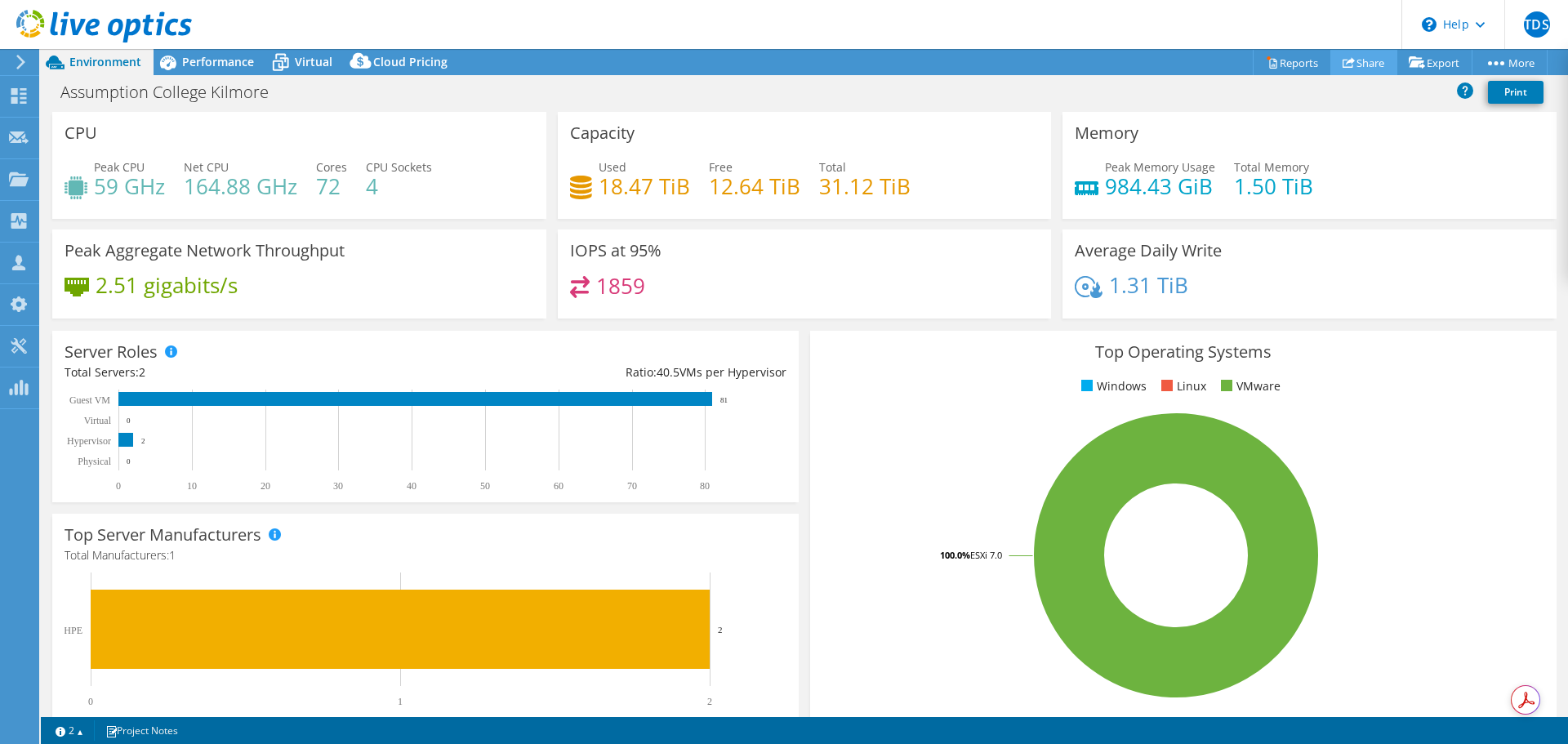
click at [1358, 66] on link "Share" at bounding box center [1364, 62] width 67 height 25
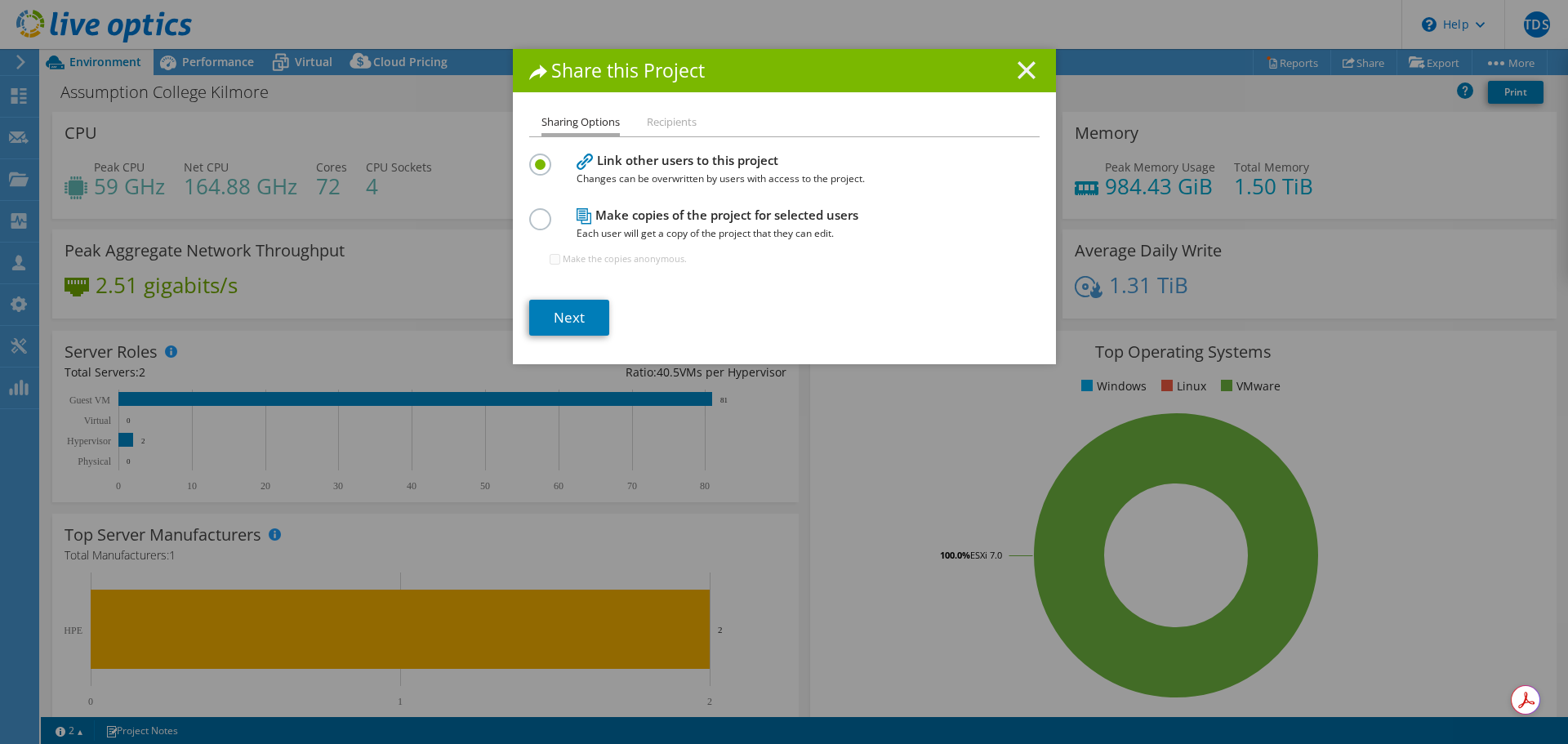
click at [1022, 69] on line at bounding box center [1026, 70] width 16 height 16
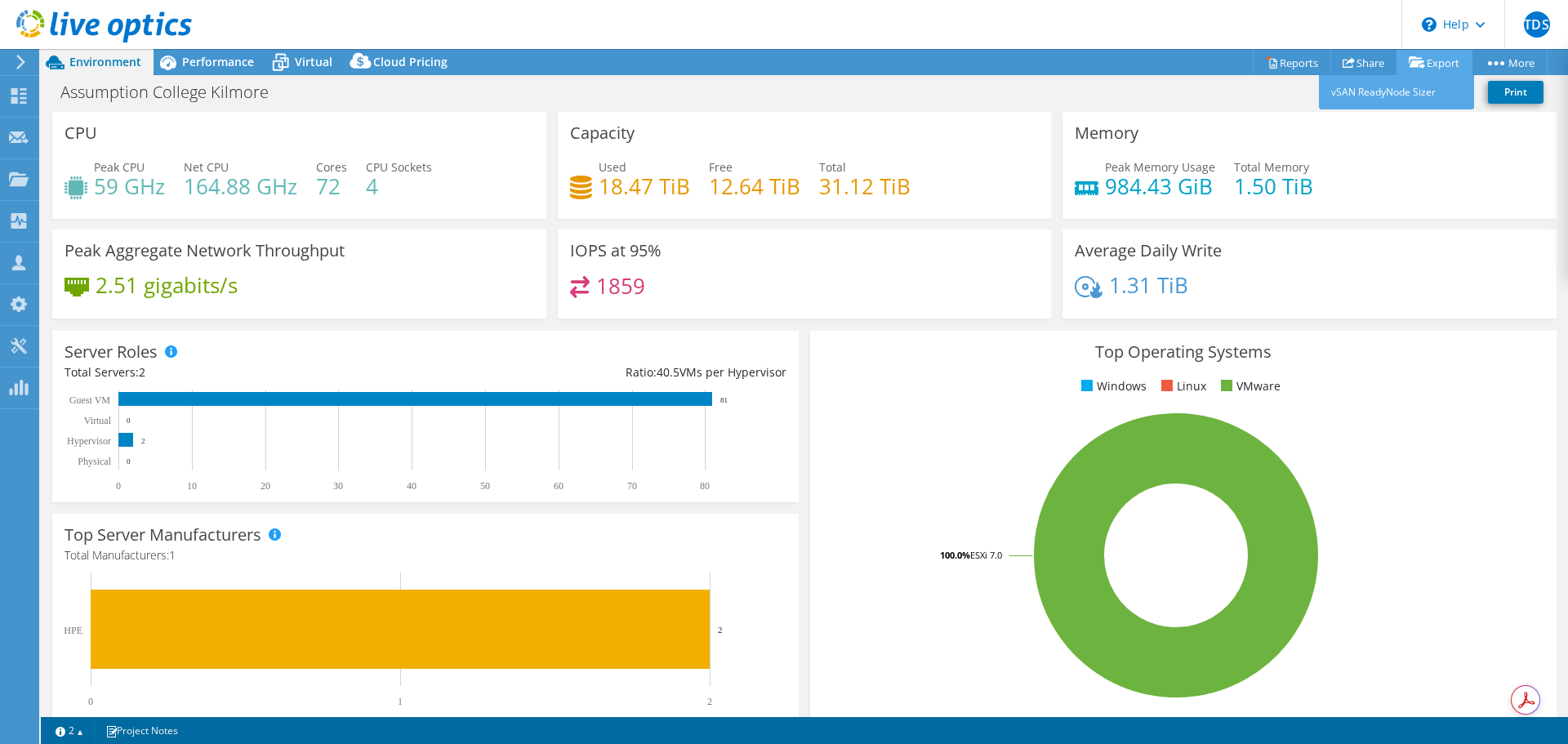
click at [1434, 64] on link "Export" at bounding box center [1434, 62] width 76 height 25
click at [1508, 94] on link "Print" at bounding box center [1515, 92] width 55 height 23
click at [1276, 71] on link "Reports" at bounding box center [1292, 62] width 78 height 25
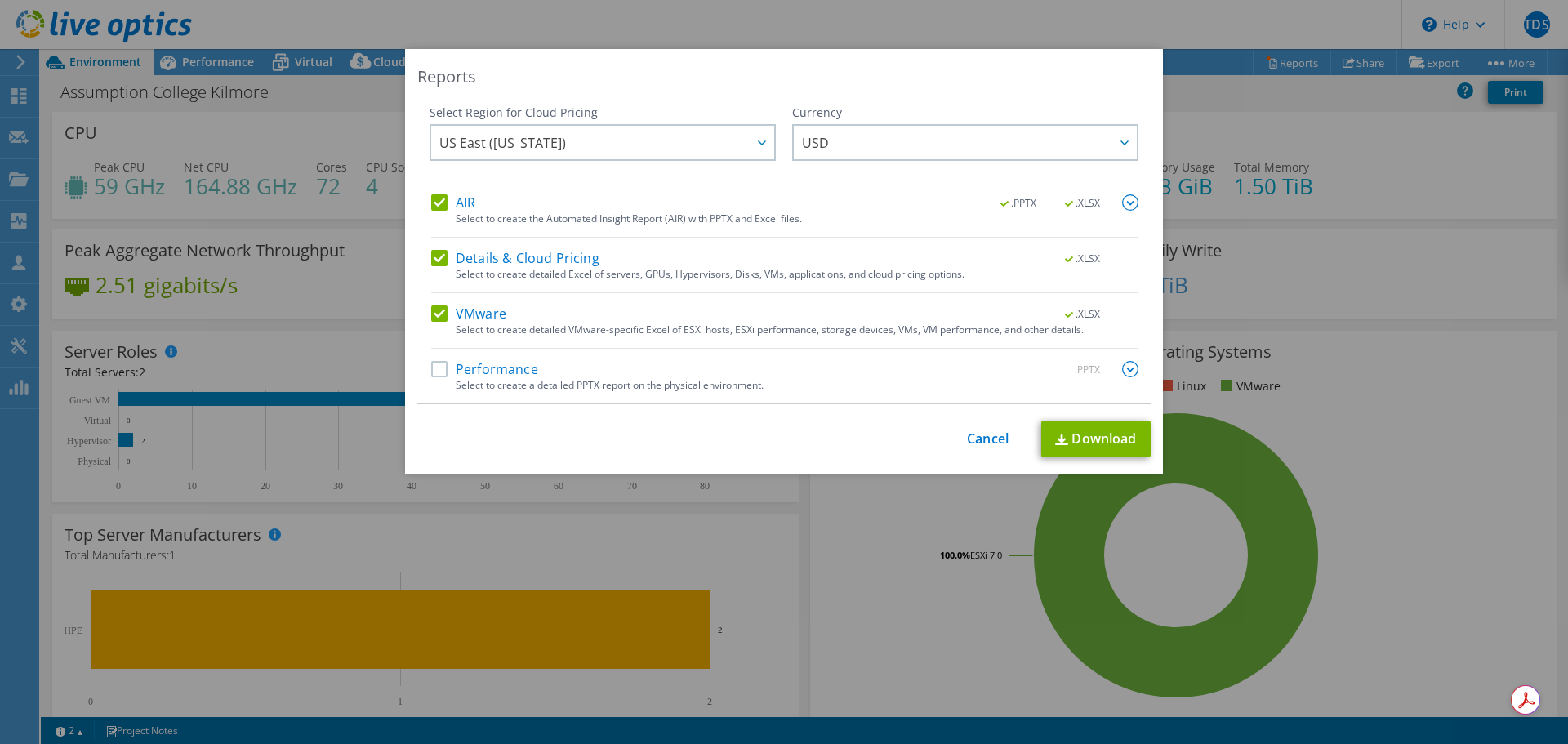
click at [431, 203] on label "AIR" at bounding box center [453, 202] width 44 height 16
click at [0, 0] on input "AIR" at bounding box center [0, 0] width 0 height 0
click at [435, 255] on label "Details & Cloud Pricing" at bounding box center [515, 258] width 168 height 16
click at [0, 0] on input "Details & Cloud Pricing" at bounding box center [0, 0] width 0 height 0
click at [443, 206] on label "AIR" at bounding box center [453, 202] width 44 height 16
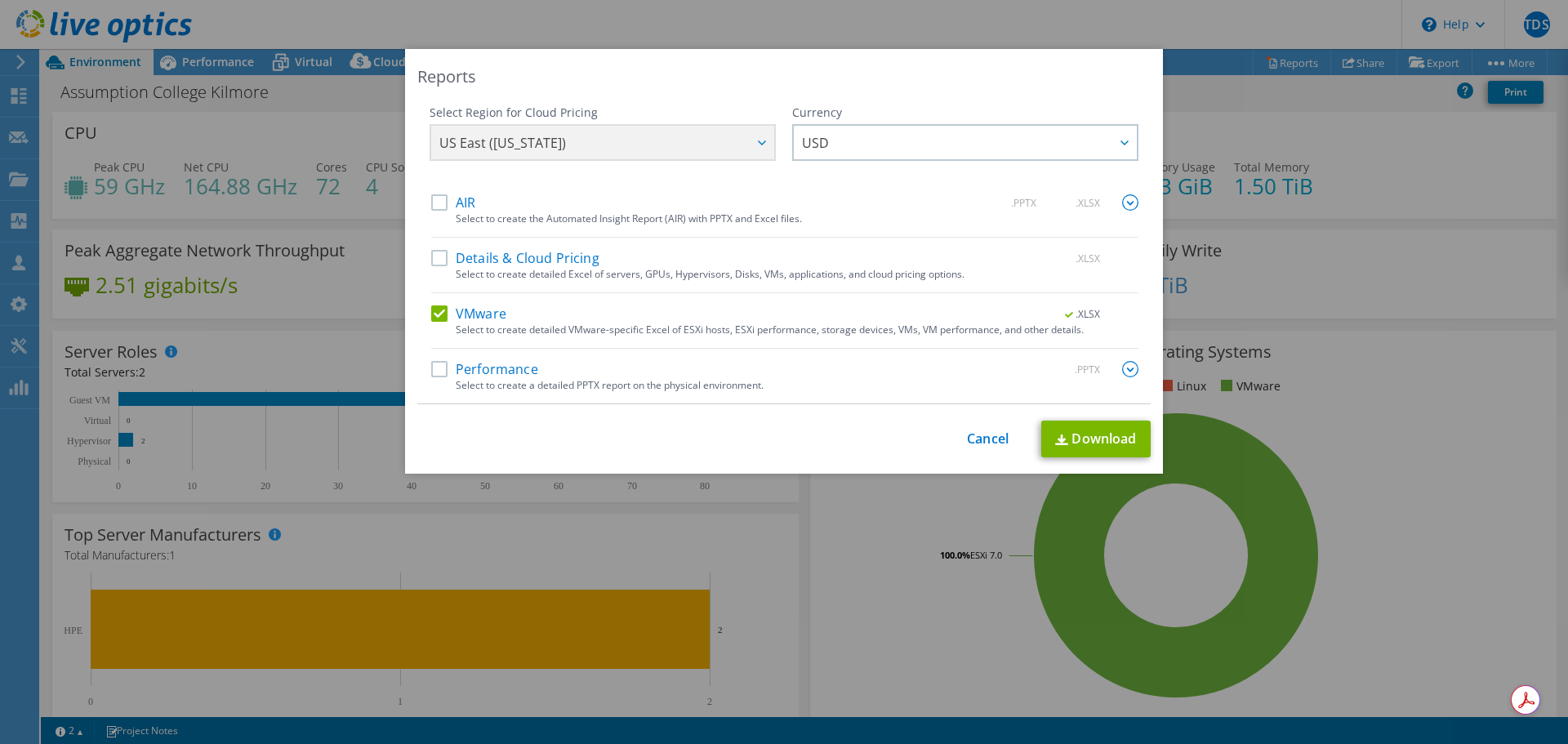
click at [0, 0] on input "AIR" at bounding box center [0, 0] width 0 height 0
click at [1099, 432] on link "Download" at bounding box center [1095, 439] width 110 height 37
click at [434, 369] on label "Performance" at bounding box center [485, 369] width 107 height 16
click at [0, 0] on input "Performance" at bounding box center [0, 0] width 0 height 0
click at [440, 317] on label "VMware" at bounding box center [468, 313] width 75 height 16
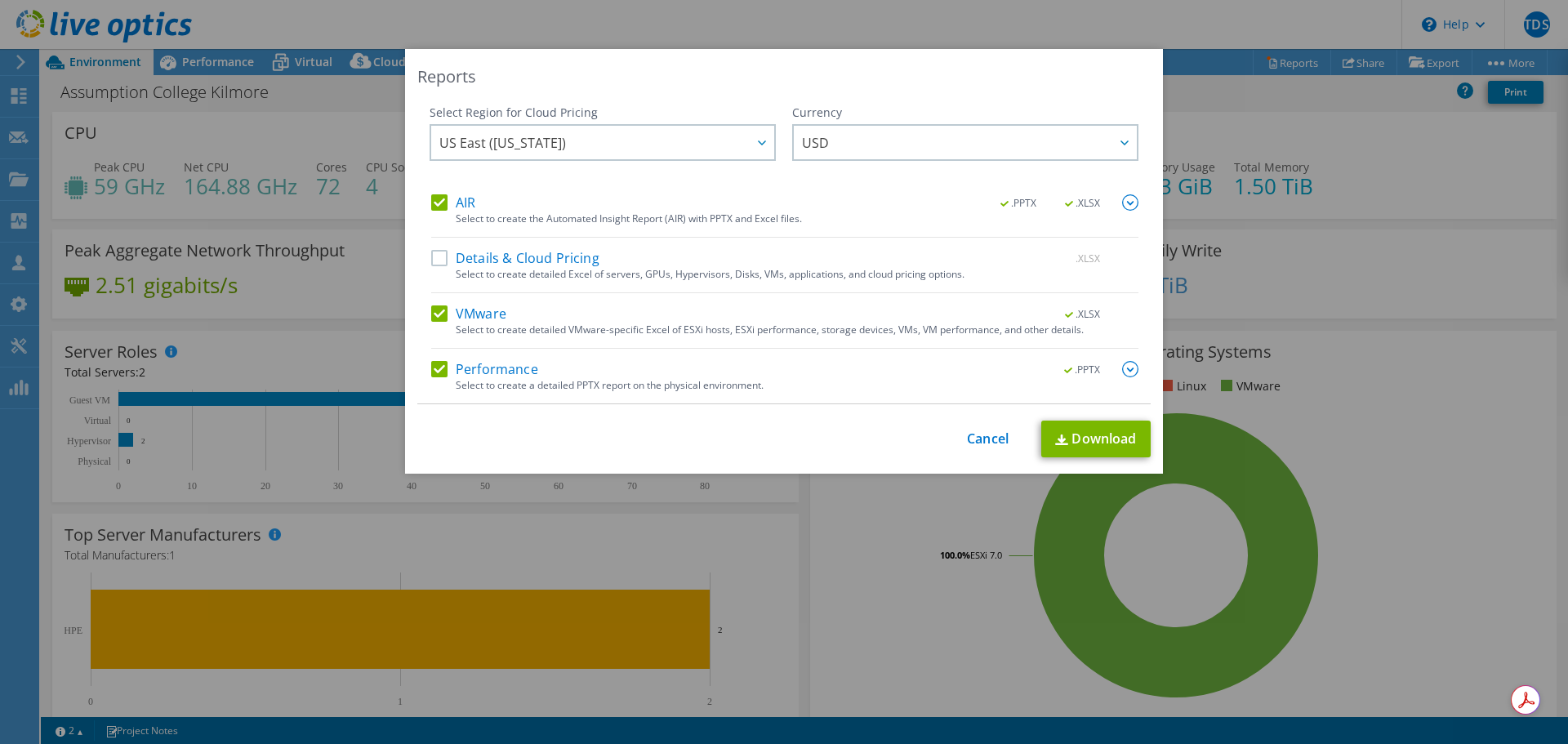
click at [0, 0] on input "VMware" at bounding box center [0, 0] width 0 height 0
click at [436, 201] on label "AIR" at bounding box center [453, 202] width 44 height 16
click at [0, 0] on input "AIR" at bounding box center [0, 0] width 0 height 0
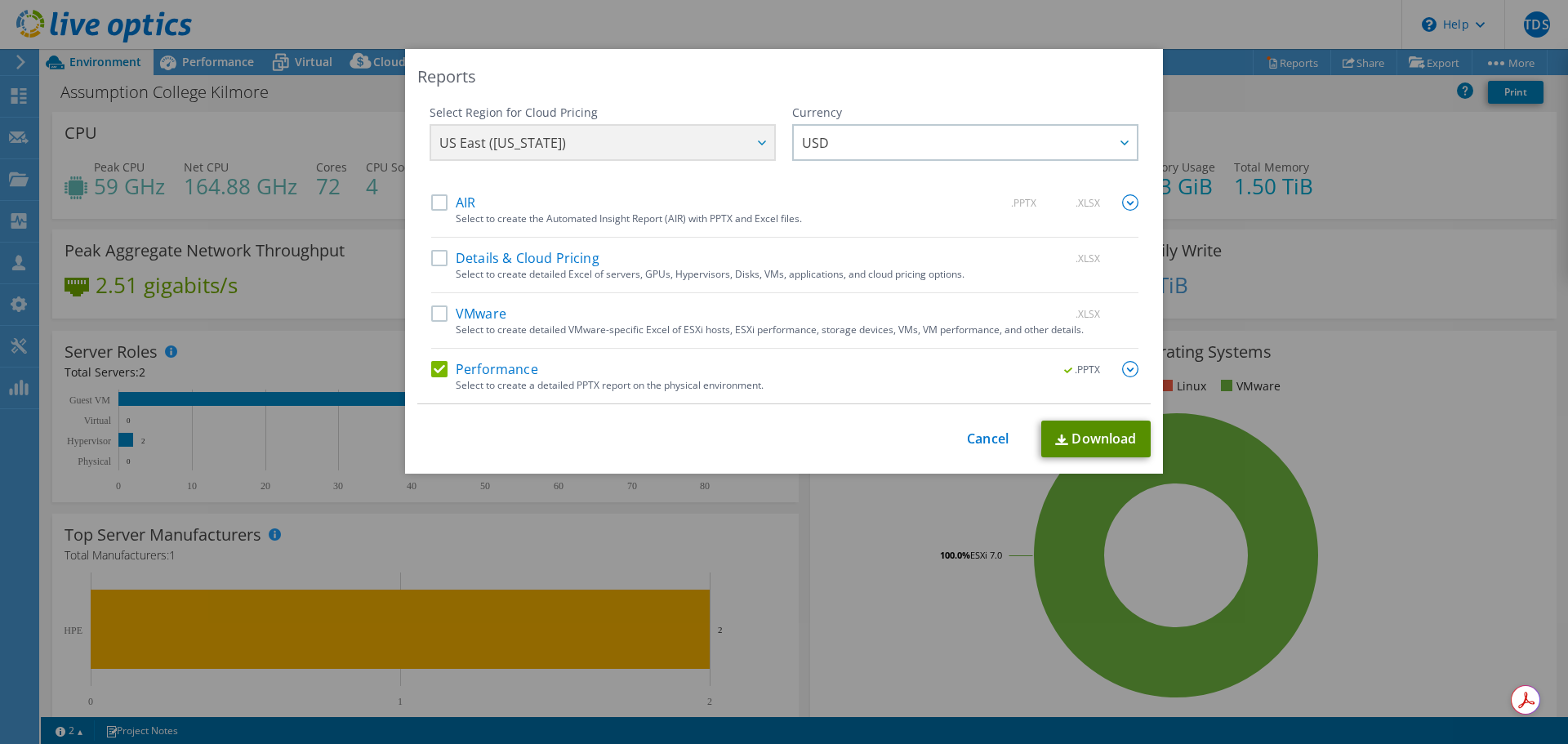
click at [1125, 437] on link "Download" at bounding box center [1095, 439] width 110 height 37
click at [996, 438] on link "Cancel" at bounding box center [988, 439] width 41 height 16
